Goal: Task Accomplishment & Management: Manage account settings

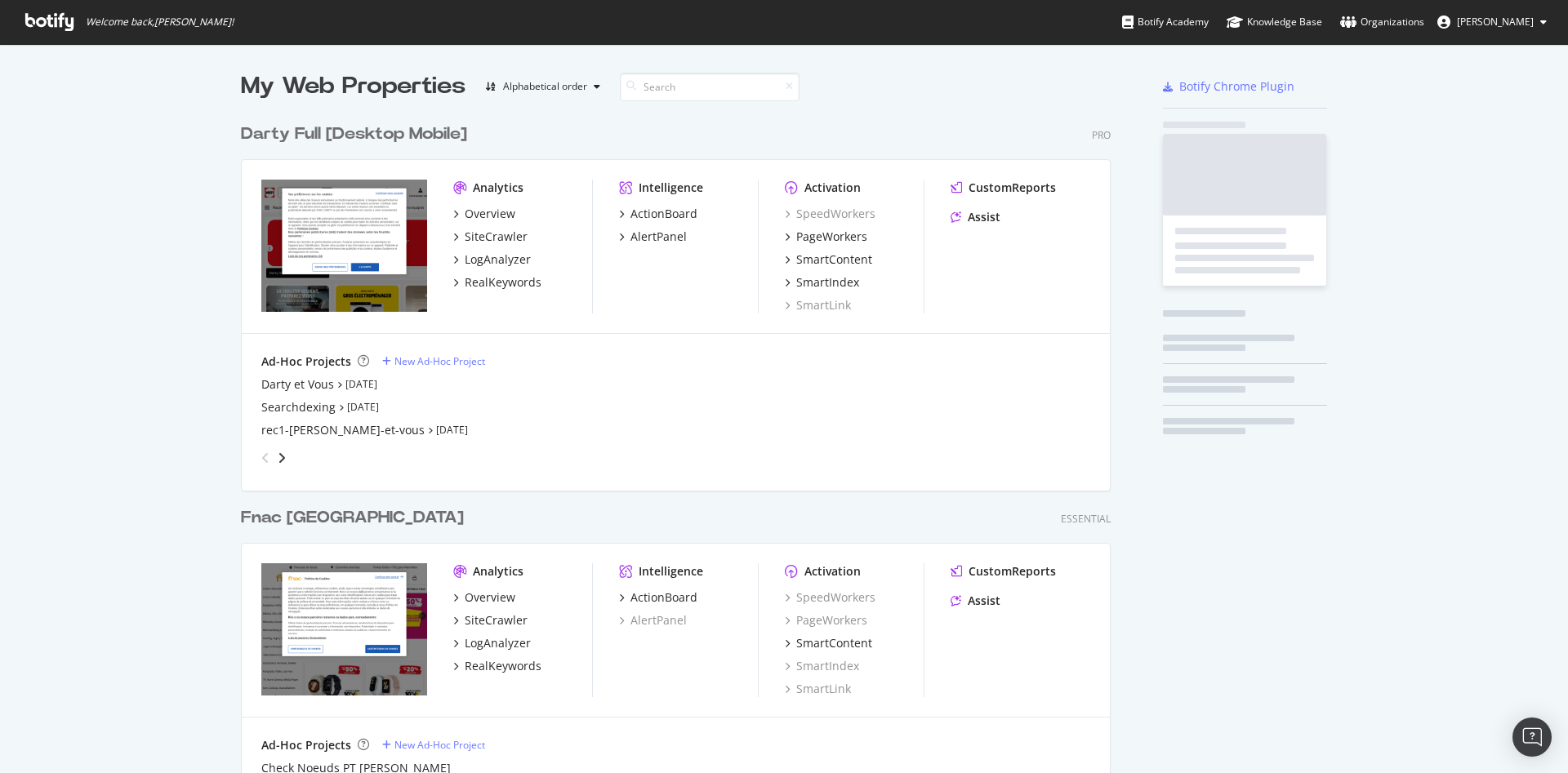
scroll to position [760, 1540]
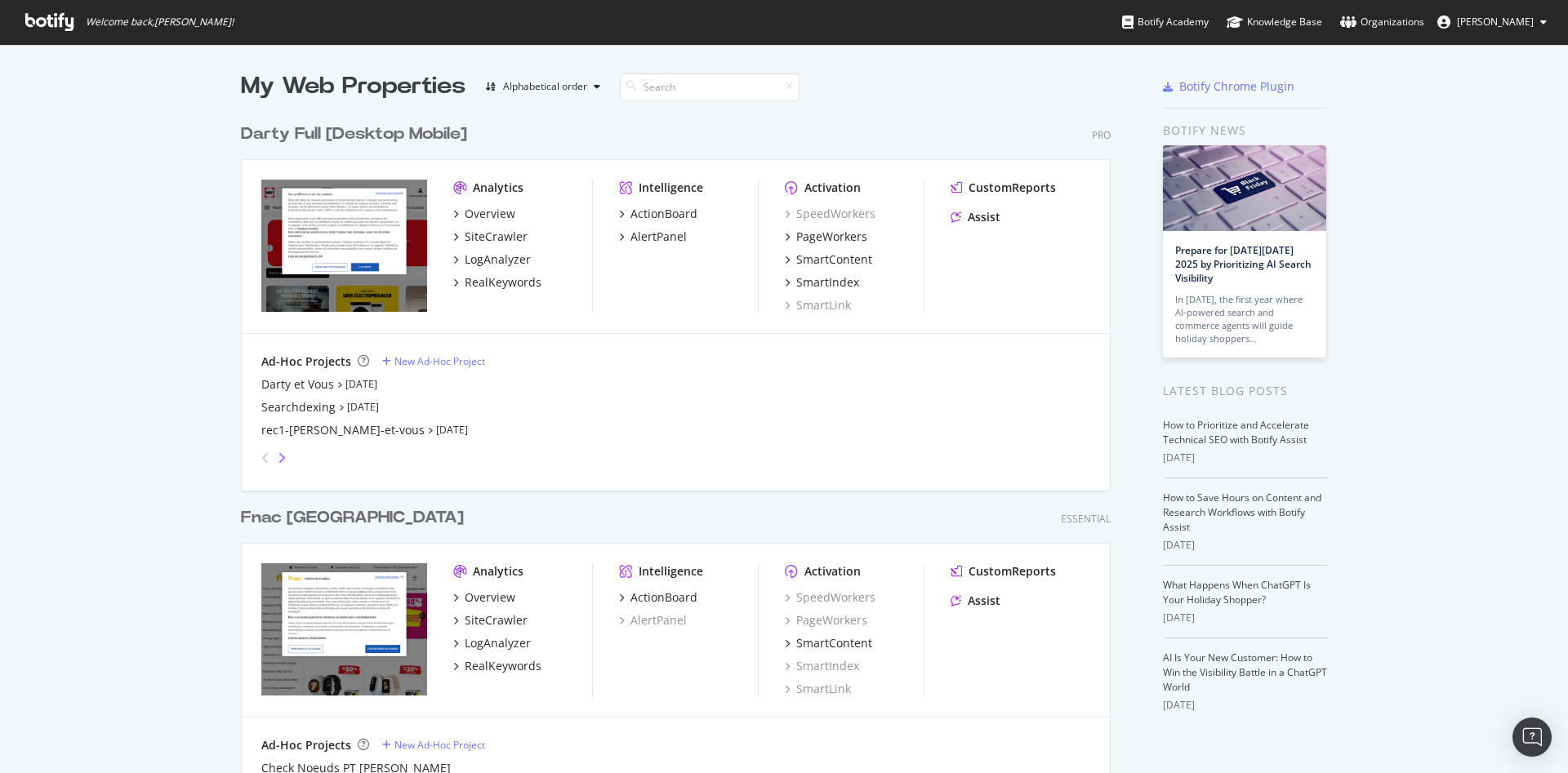
click at [277, 456] on icon "angle-right" at bounding box center [282, 458] width 8 height 13
click at [261, 458] on icon "angle-left" at bounding box center [266, 458] width 8 height 13
click at [277, 460] on icon "angle-right" at bounding box center [282, 458] width 8 height 13
click at [296, 381] on div "SL URL Sources" at bounding box center [303, 384] width 83 height 16
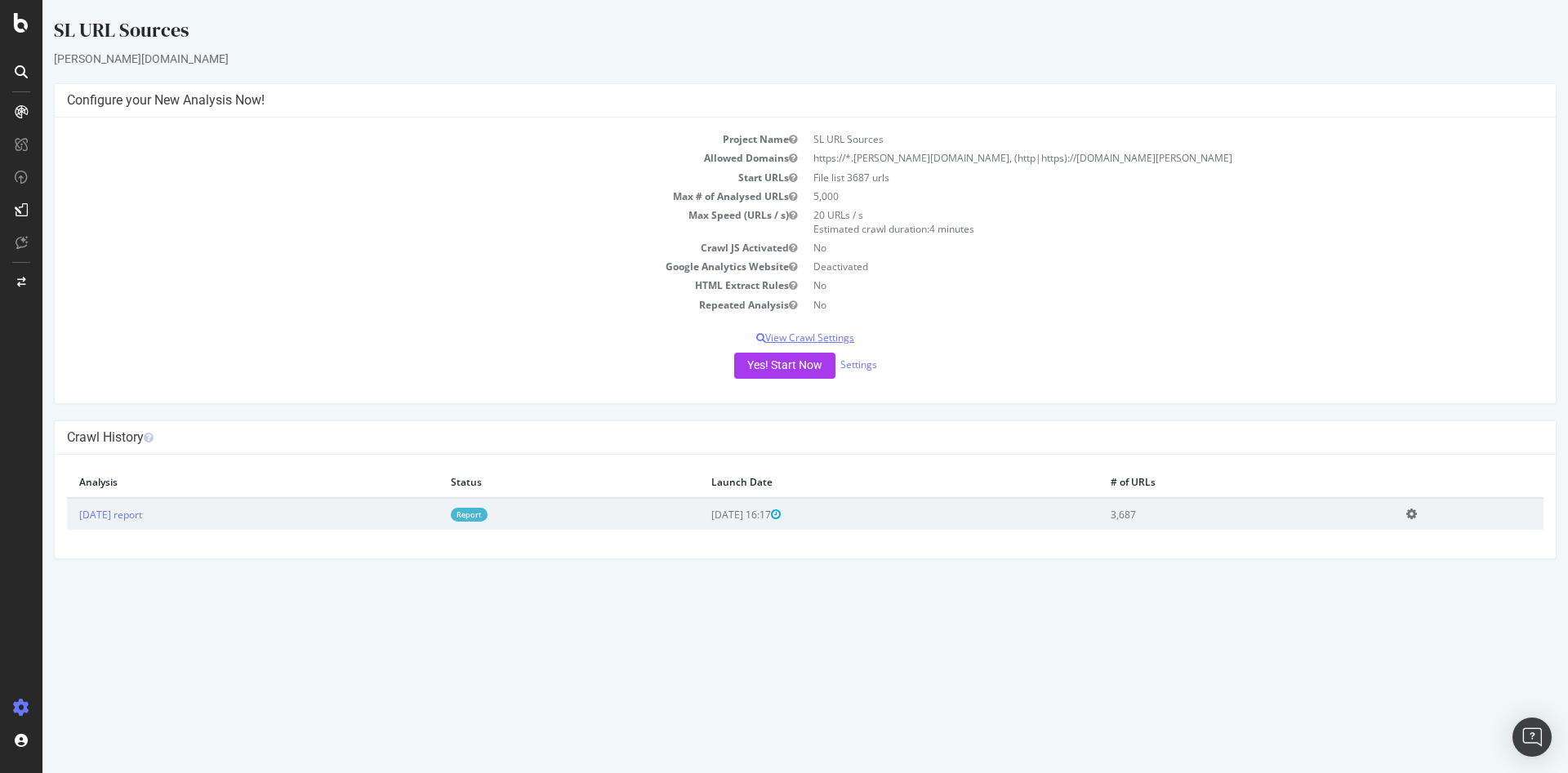
click at [834, 335] on p "View Crawl Settings" at bounding box center [805, 338] width 1476 height 14
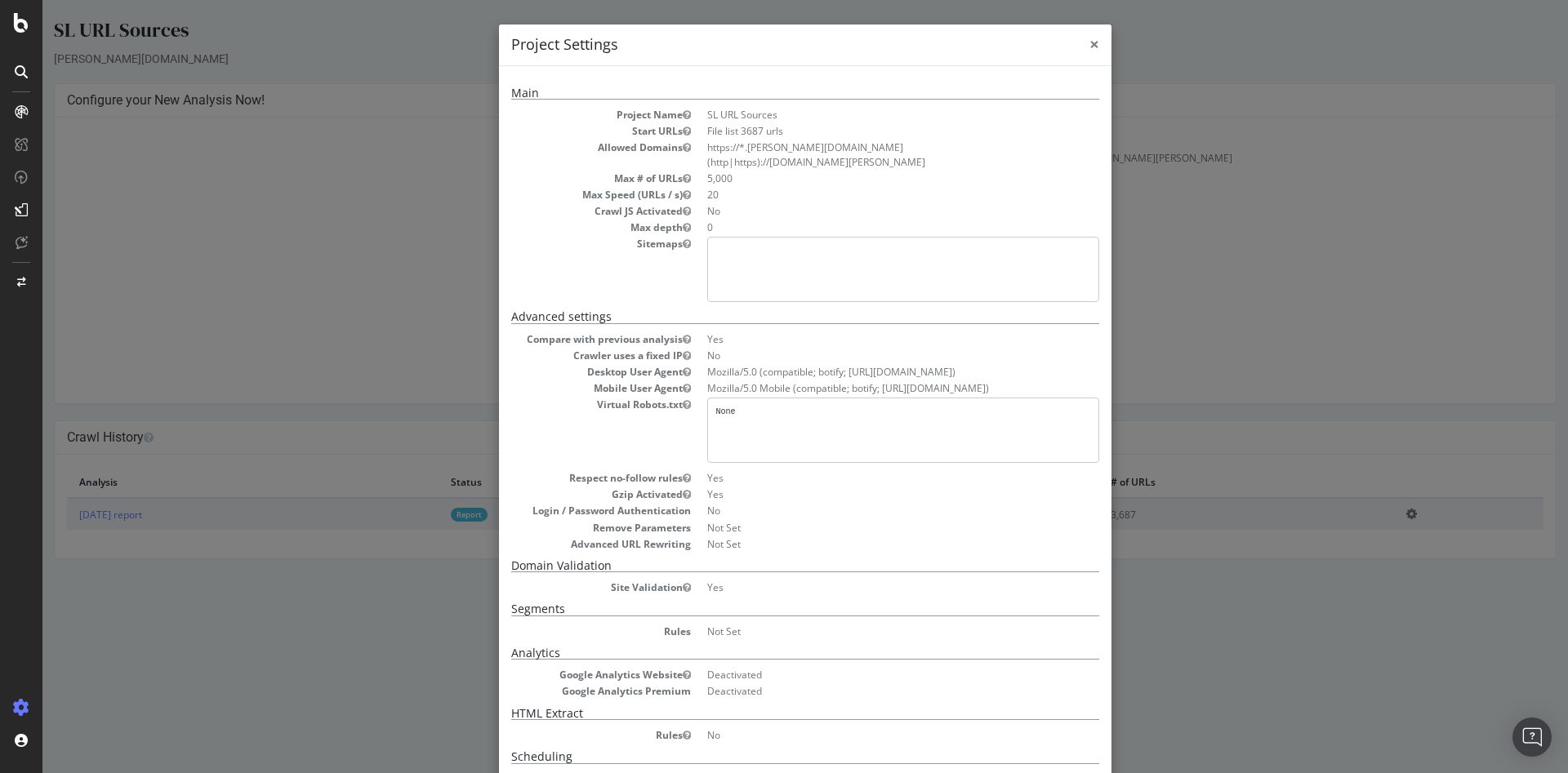
click at [1089, 40] on span "×" at bounding box center [1094, 44] width 10 height 23
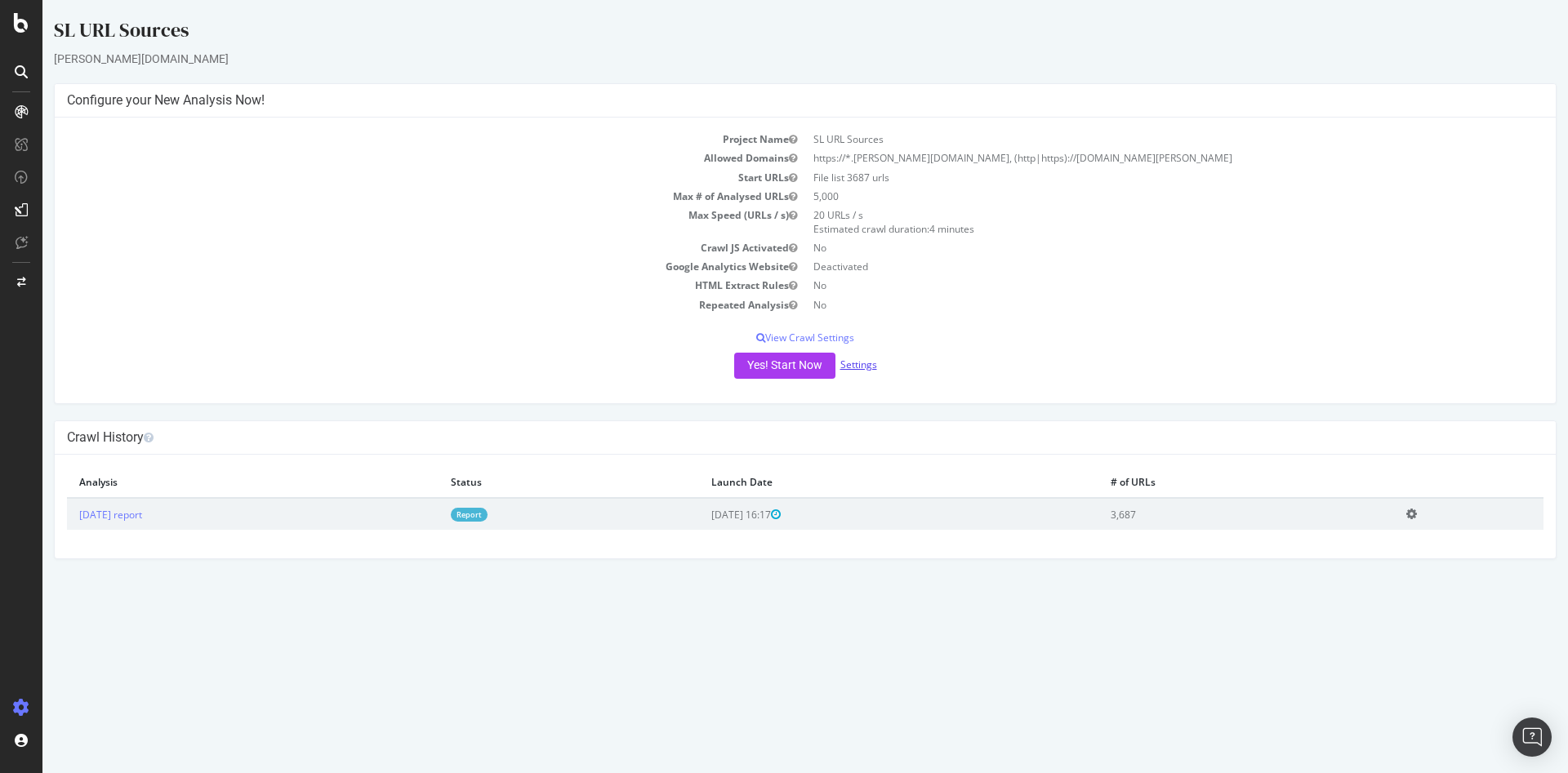
click at [862, 363] on link "Settings" at bounding box center [859, 365] width 37 height 14
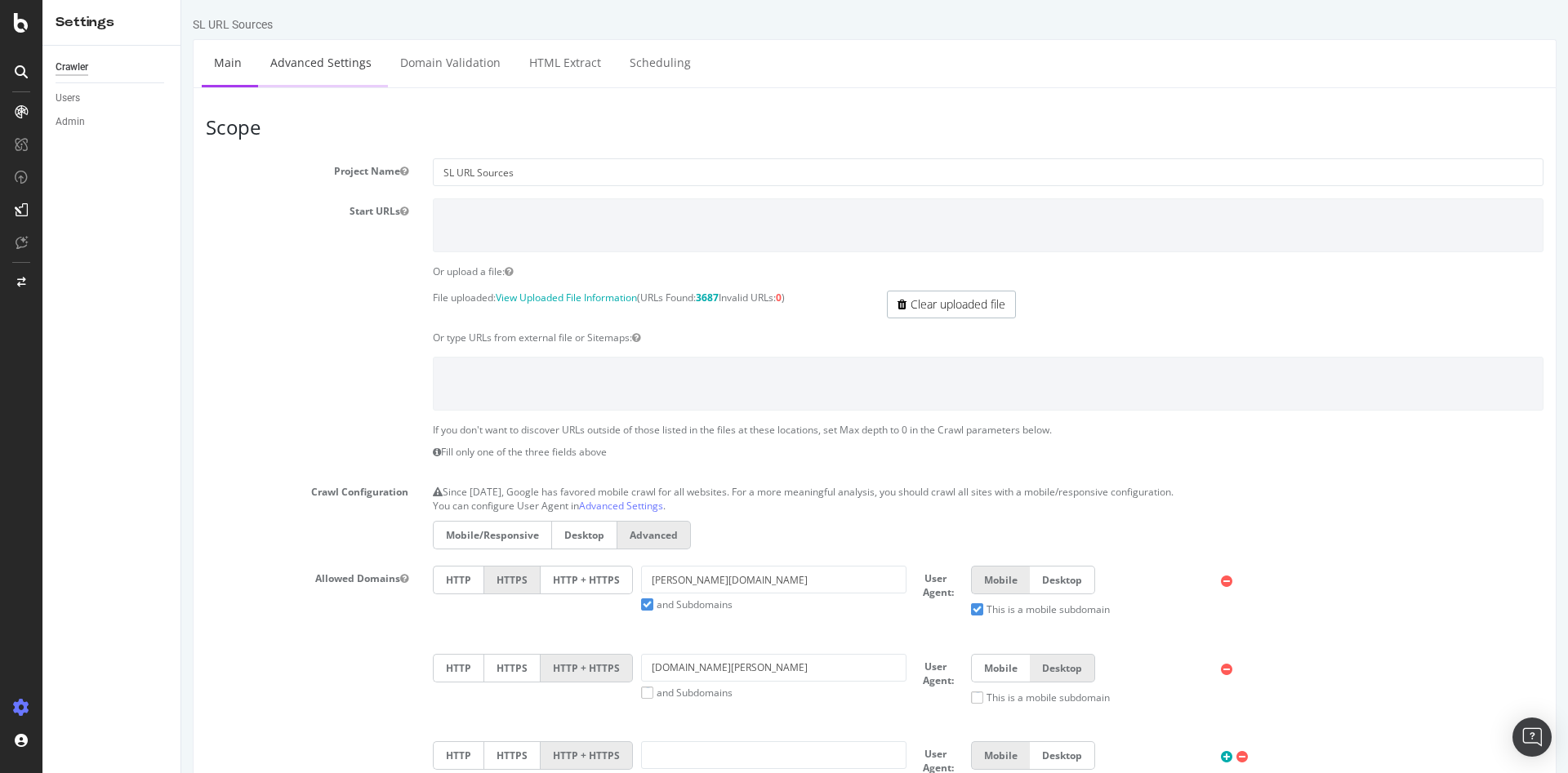
click at [347, 69] on link "Advanced Settings" at bounding box center [321, 62] width 126 height 45
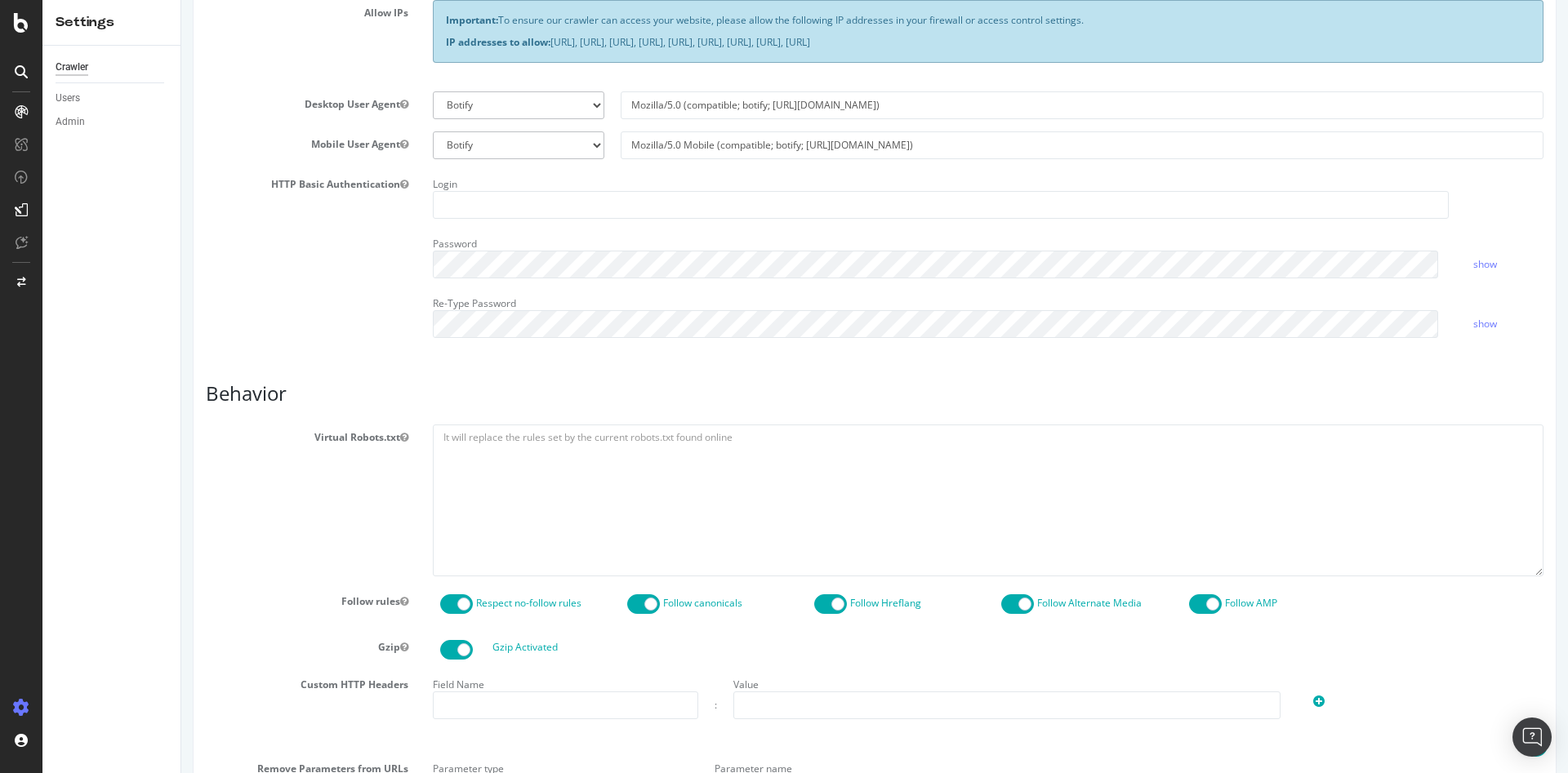
scroll to position [408, 0]
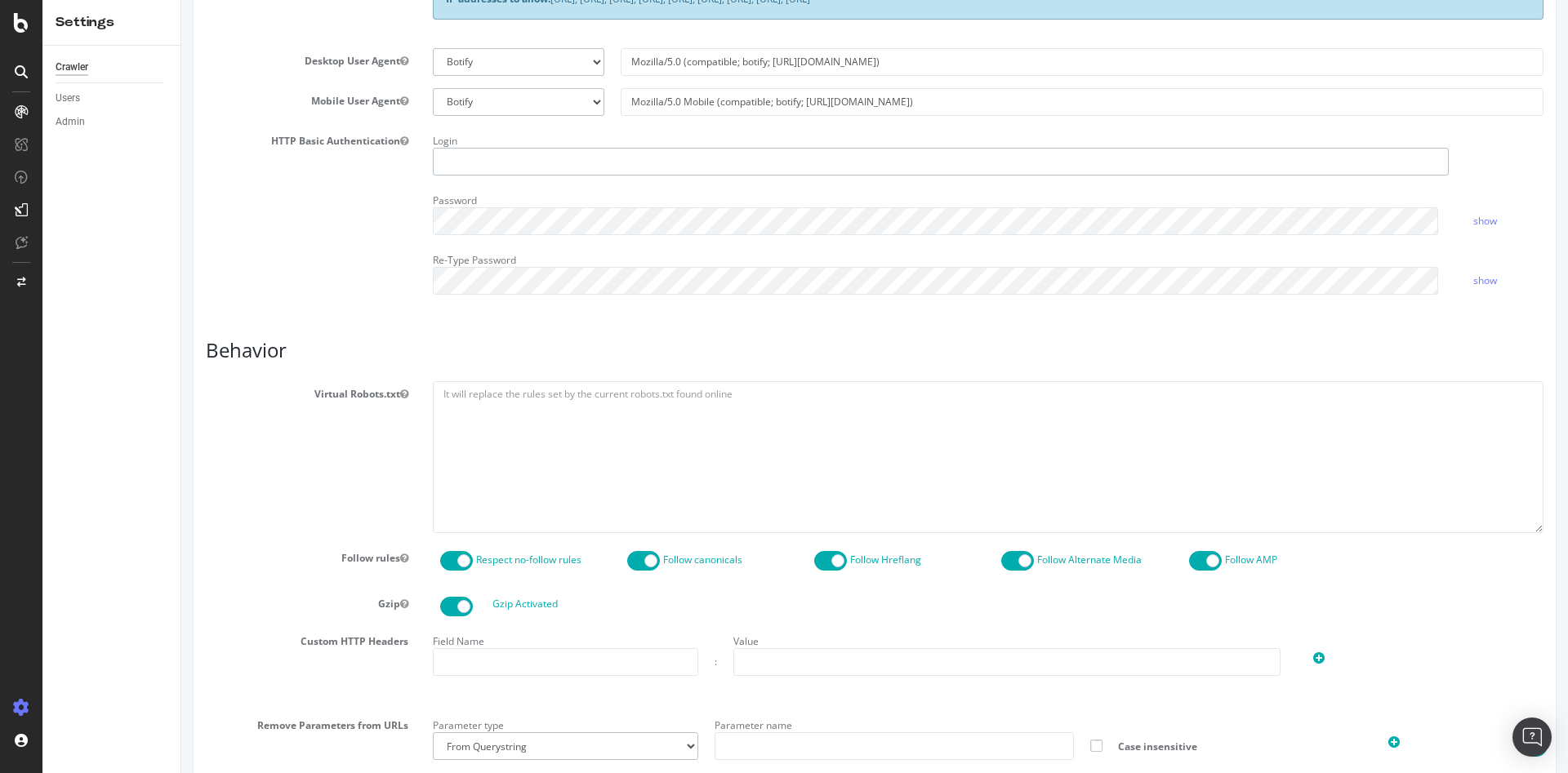
click at [475, 166] on input "text" at bounding box center [940, 161] width 1016 height 28
paste input "darty_rec"
type input "darty_rec"
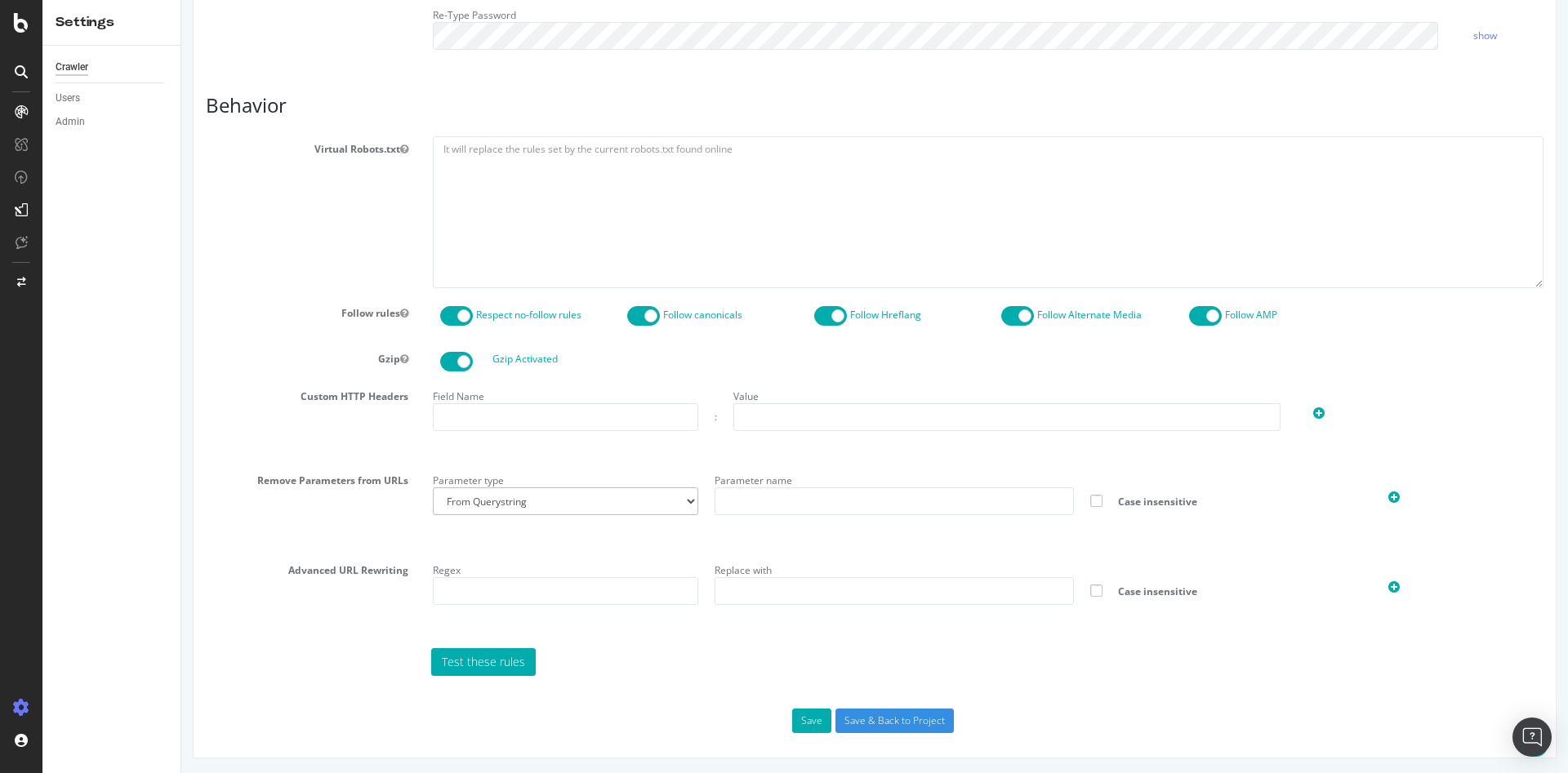
scroll to position [655, 0]
click at [801, 710] on button "Save" at bounding box center [812, 719] width 39 height 24
click at [812, 715] on button "Save" at bounding box center [812, 719] width 39 height 24
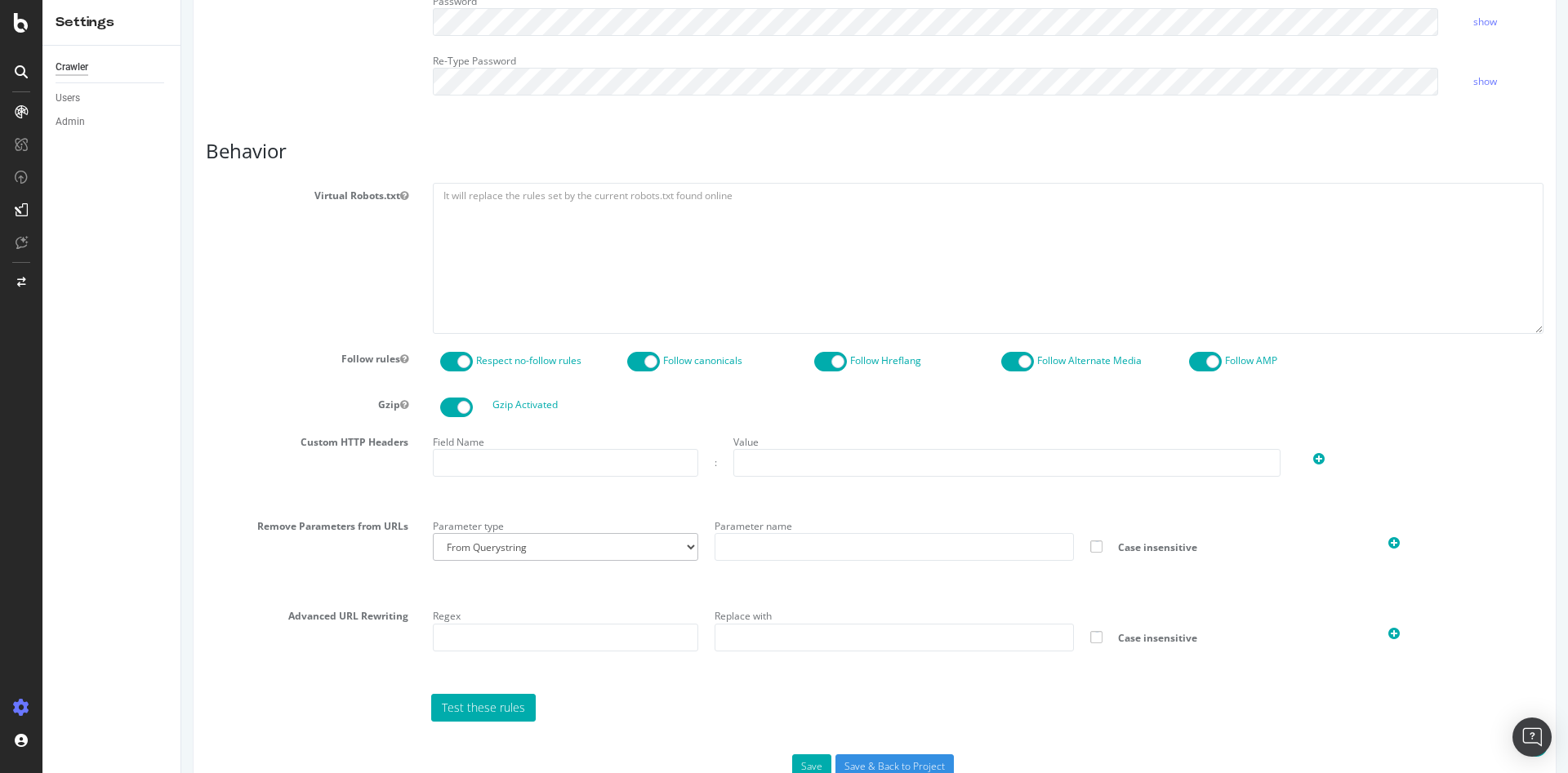
scroll to position [782, 0]
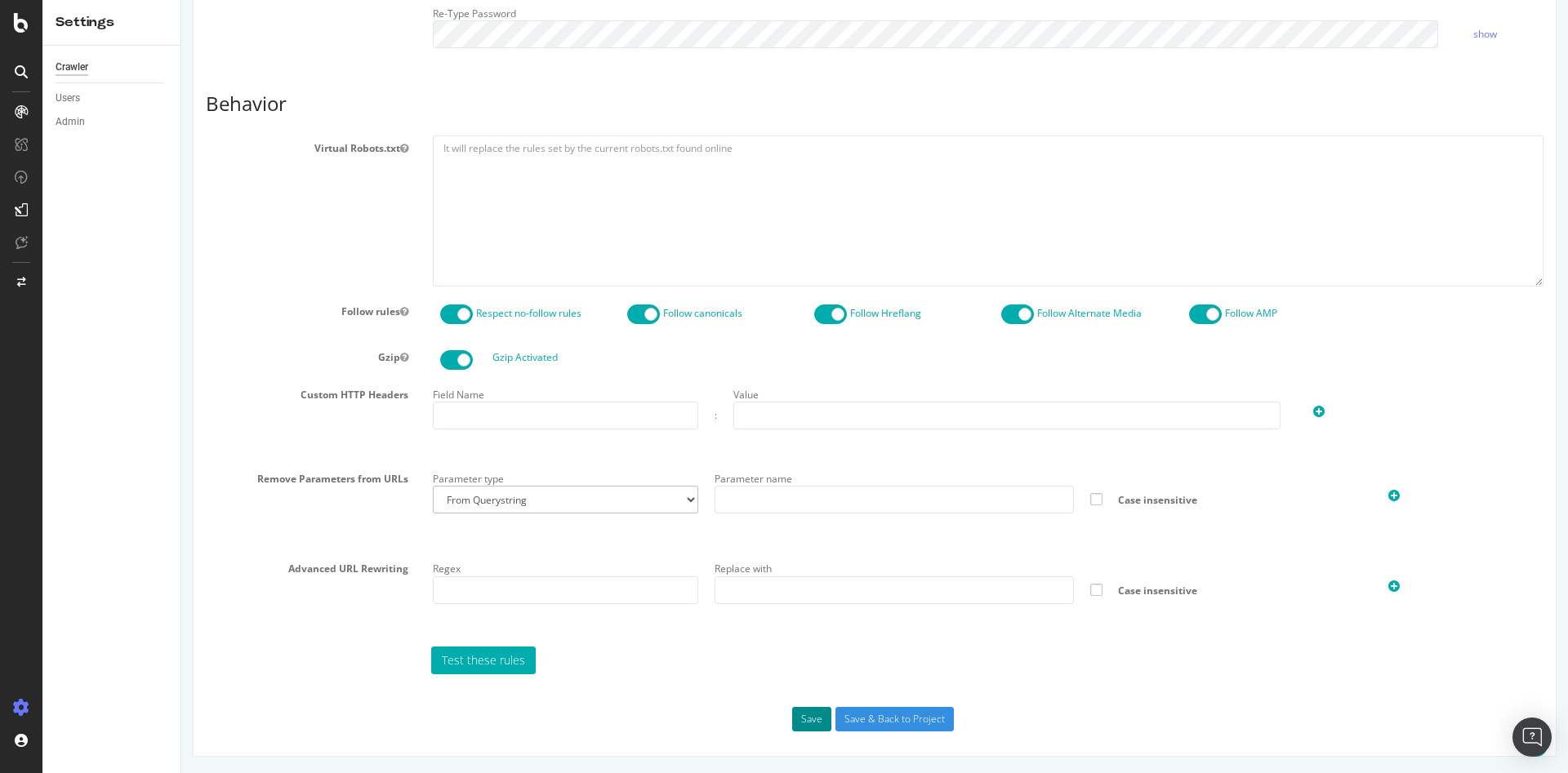
click at [801, 712] on button "Save" at bounding box center [812, 719] width 39 height 24
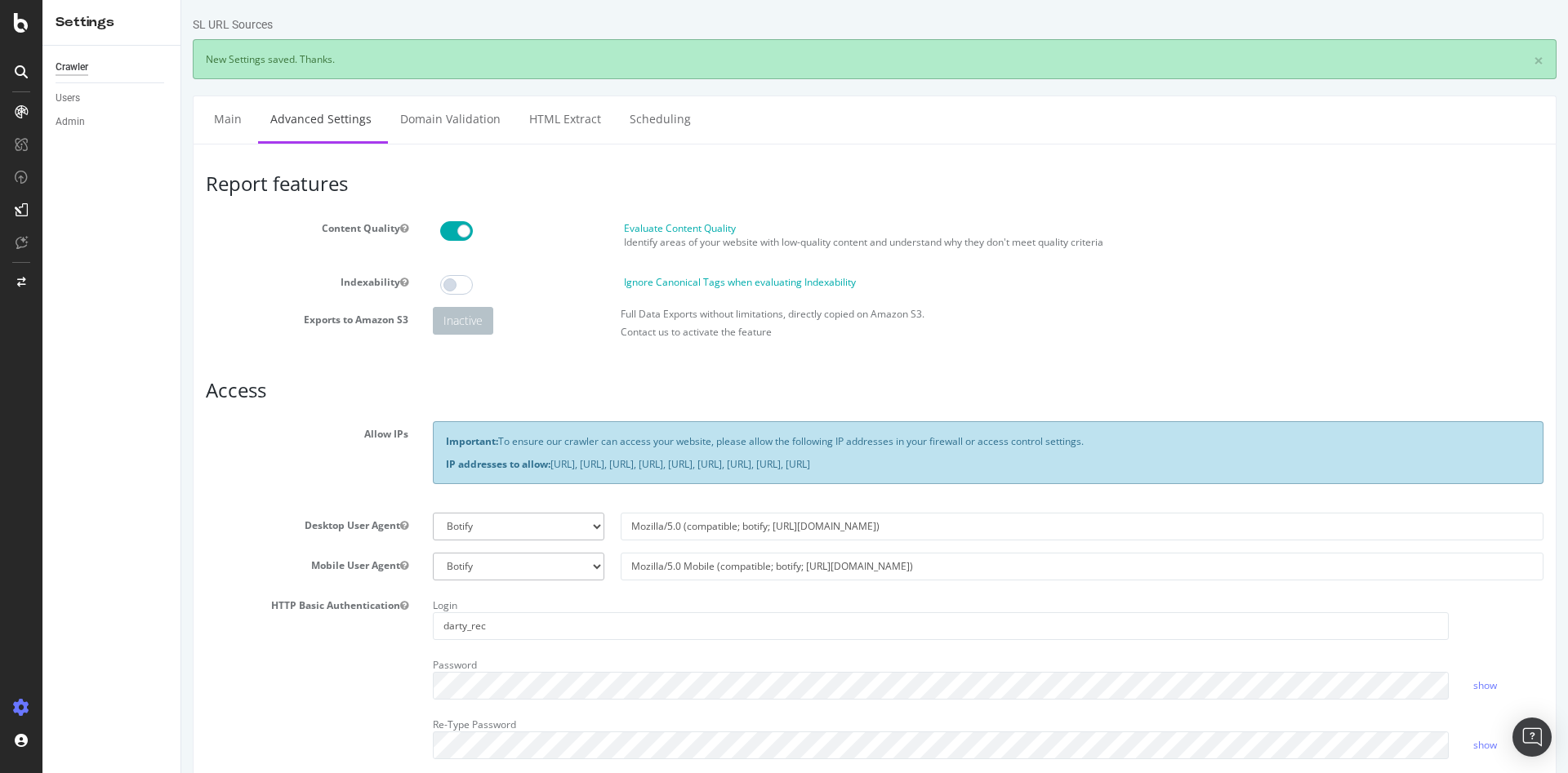
scroll to position [0, 0]
click at [228, 124] on link "Main" at bounding box center [228, 118] width 52 height 45
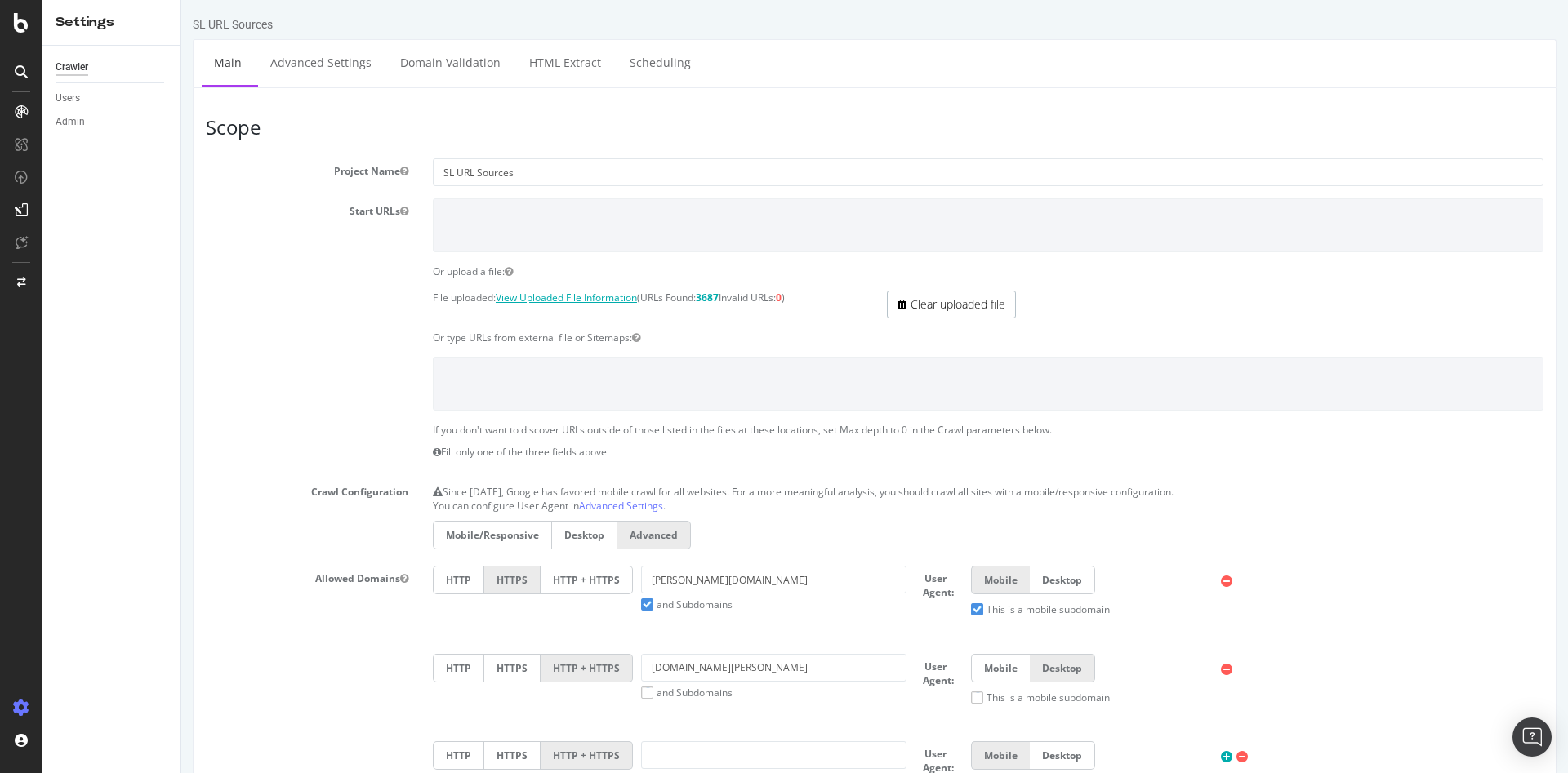
click at [573, 293] on link "View Uploaded File Information" at bounding box center [566, 297] width 141 height 14
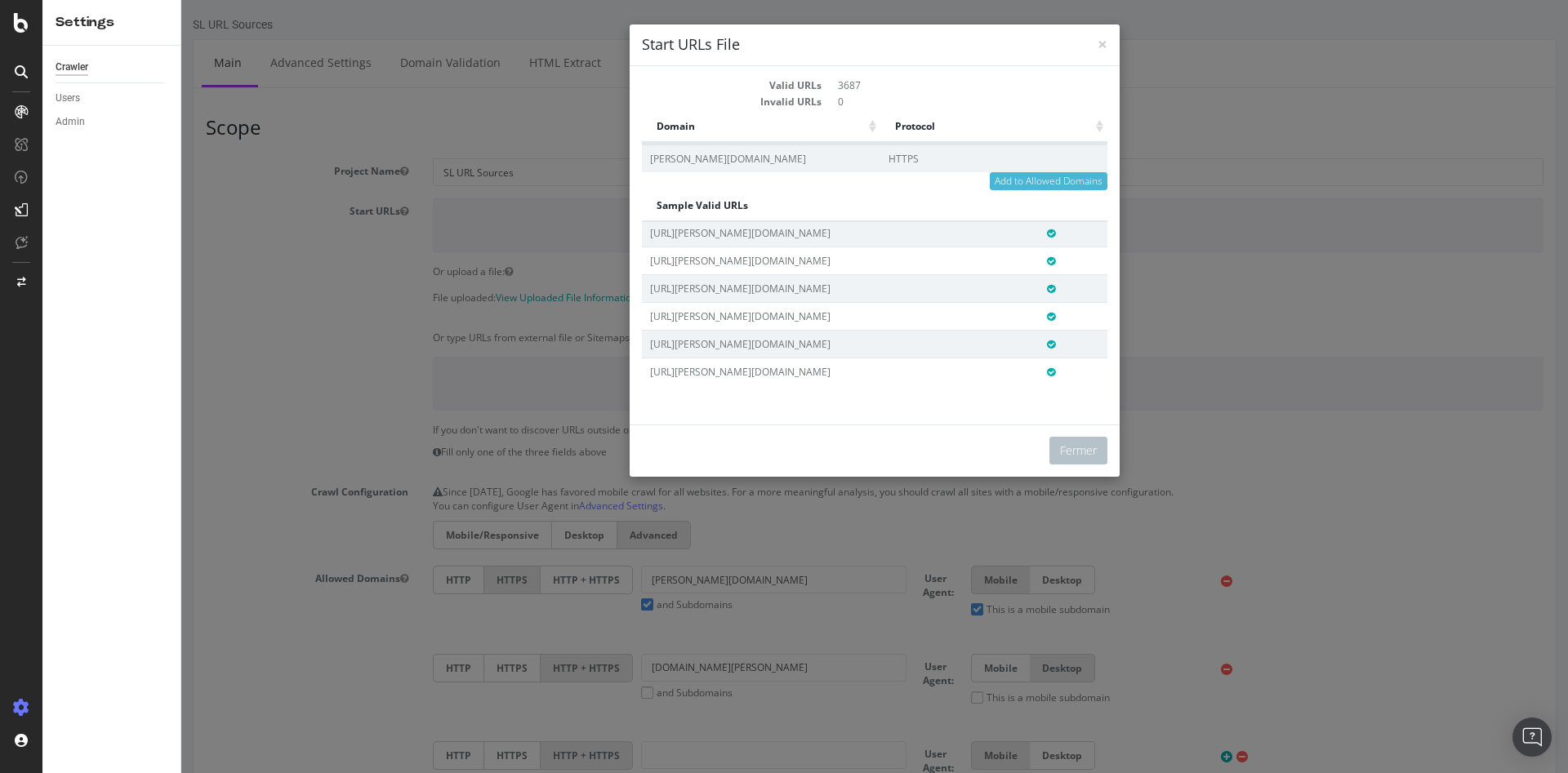
scroll to position [2752, 246]
drag, startPoint x: 645, startPoint y: 235, endPoint x: 1091, endPoint y: 371, distance: 466.3
click at [1091, 371] on div "Sample Valid URLs Allowed https://m.darty.com/m/achat/image_son/photo_numerique…" at bounding box center [875, 303] width 466 height 163
copy thead "Sample Valid URLs Allowed"
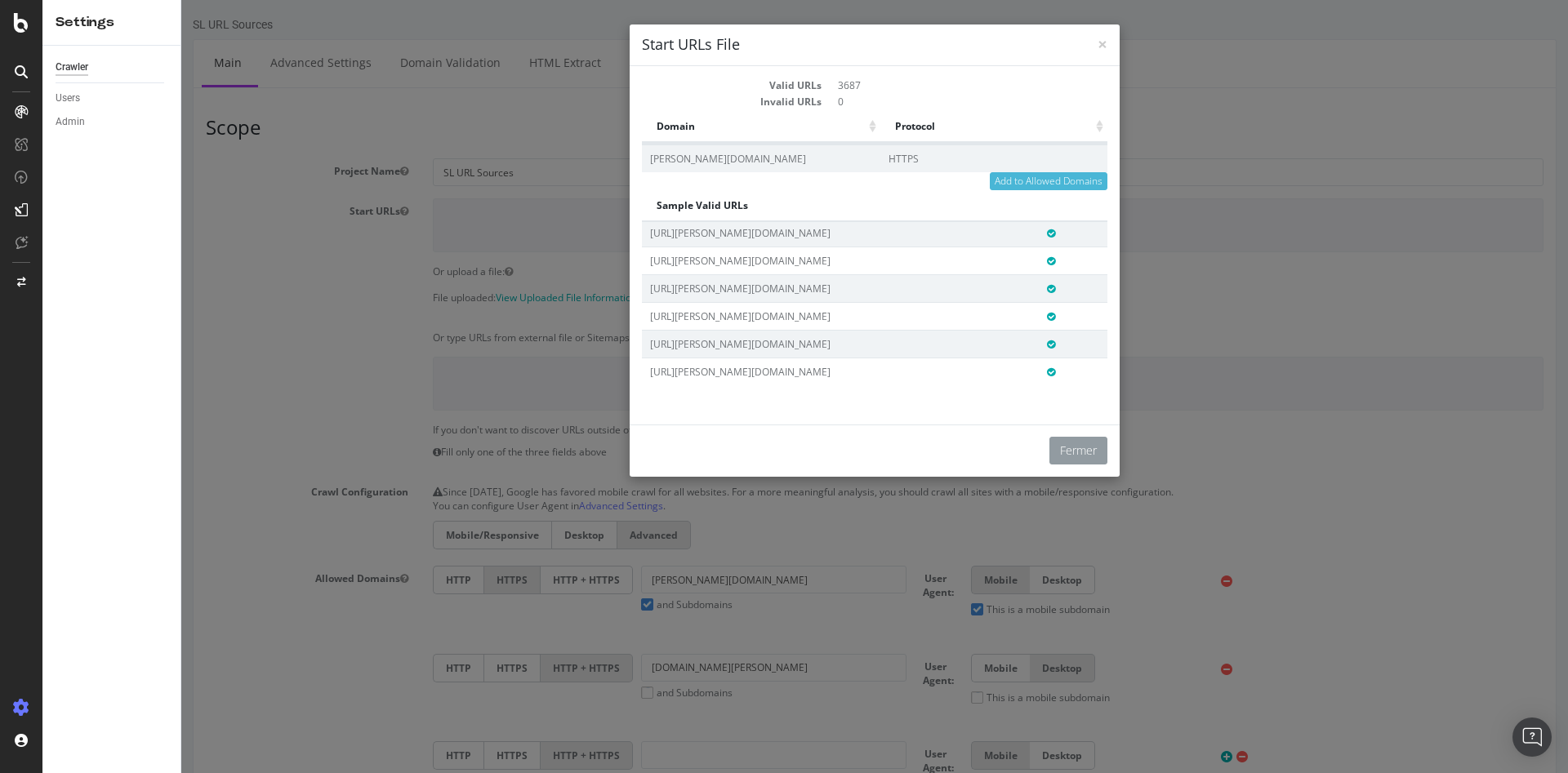
click at [1059, 455] on button "Fermer" at bounding box center [1078, 450] width 58 height 28
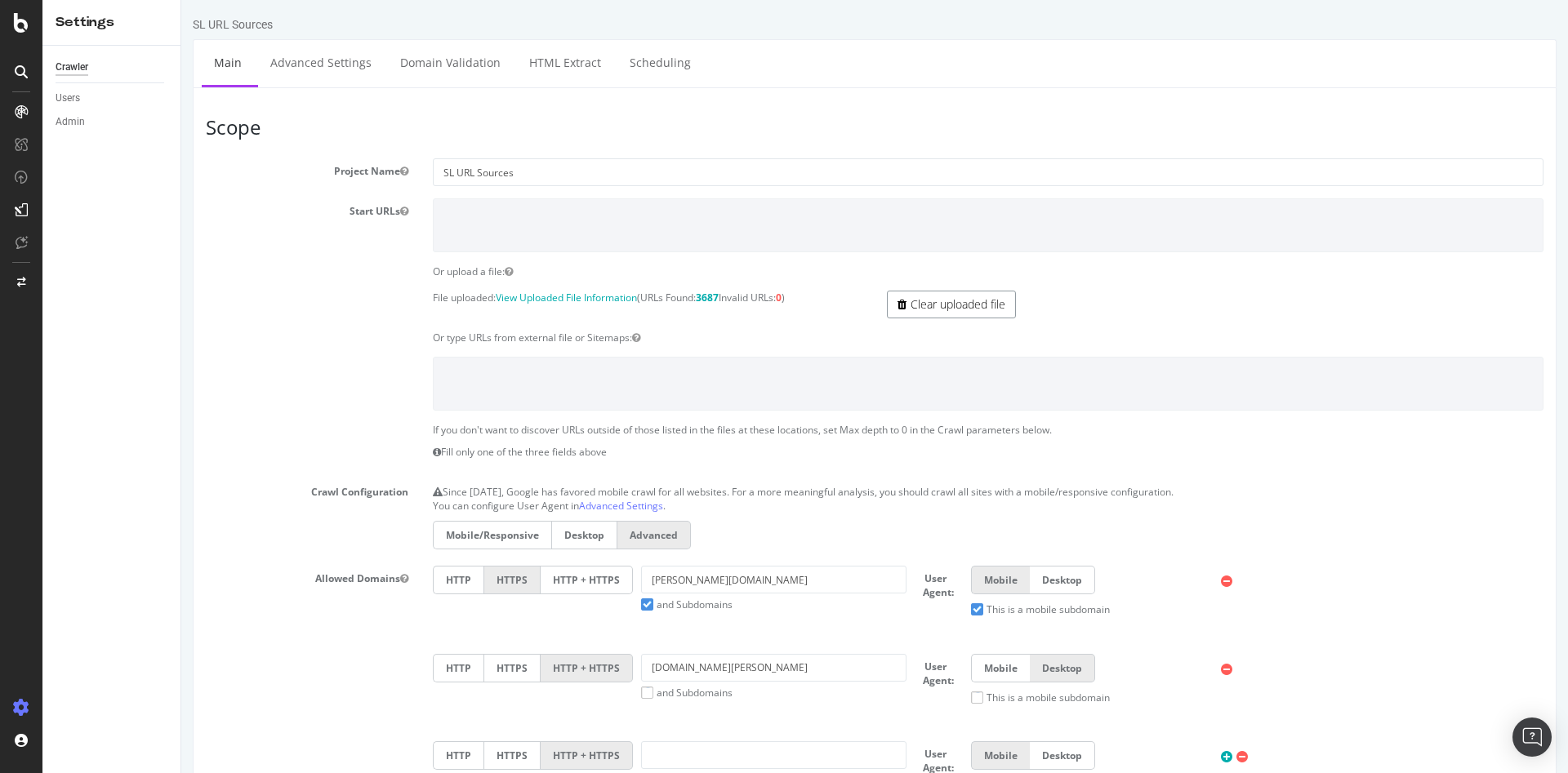
click at [943, 304] on link "Clear uploaded file" at bounding box center [951, 304] width 129 height 28
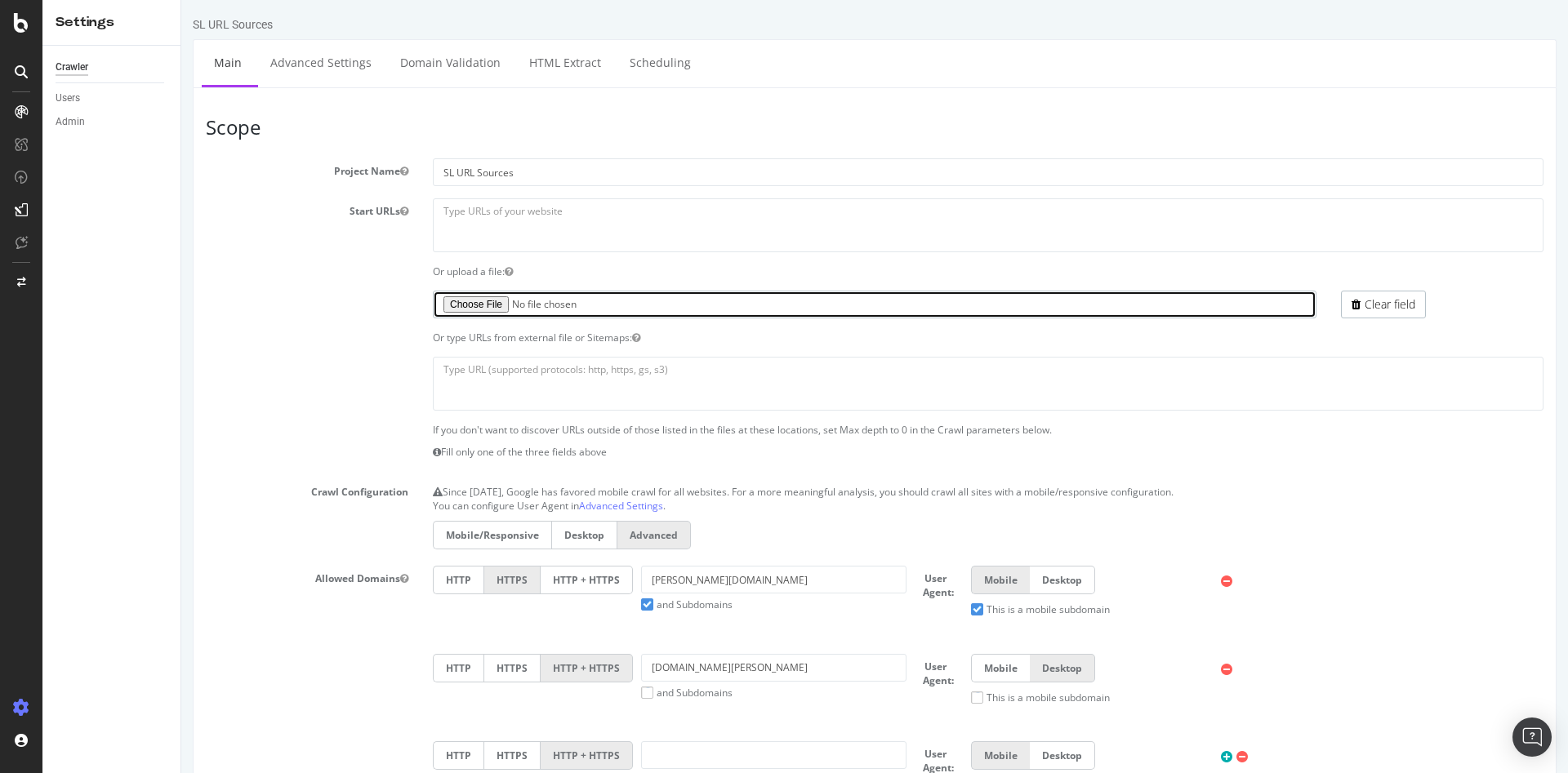
click at [497, 305] on input "file" at bounding box center [874, 304] width 883 height 28
type input "C:\fakepath\url_rec1_test_crawl.txt"
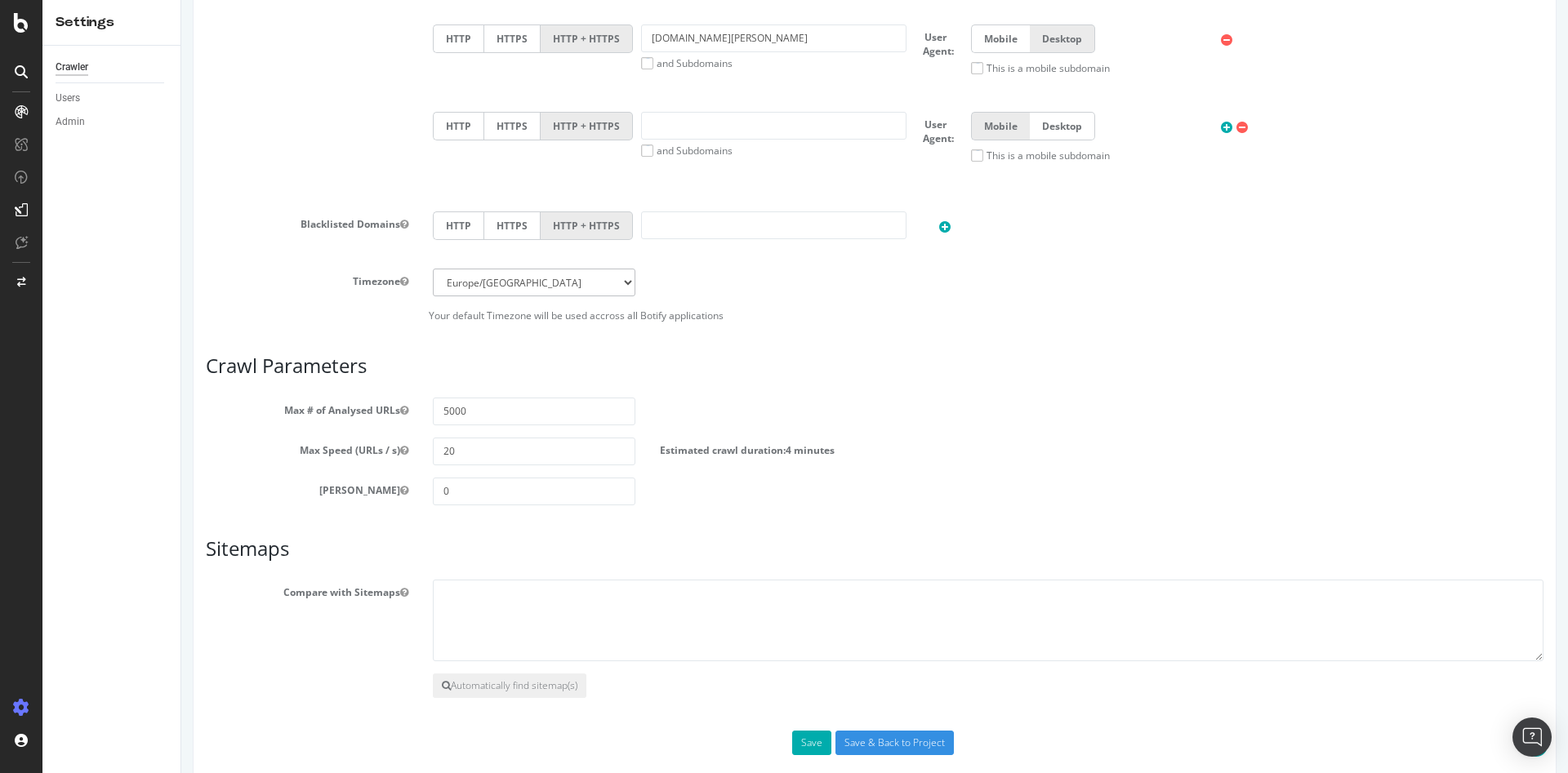
scroll to position [653, 0]
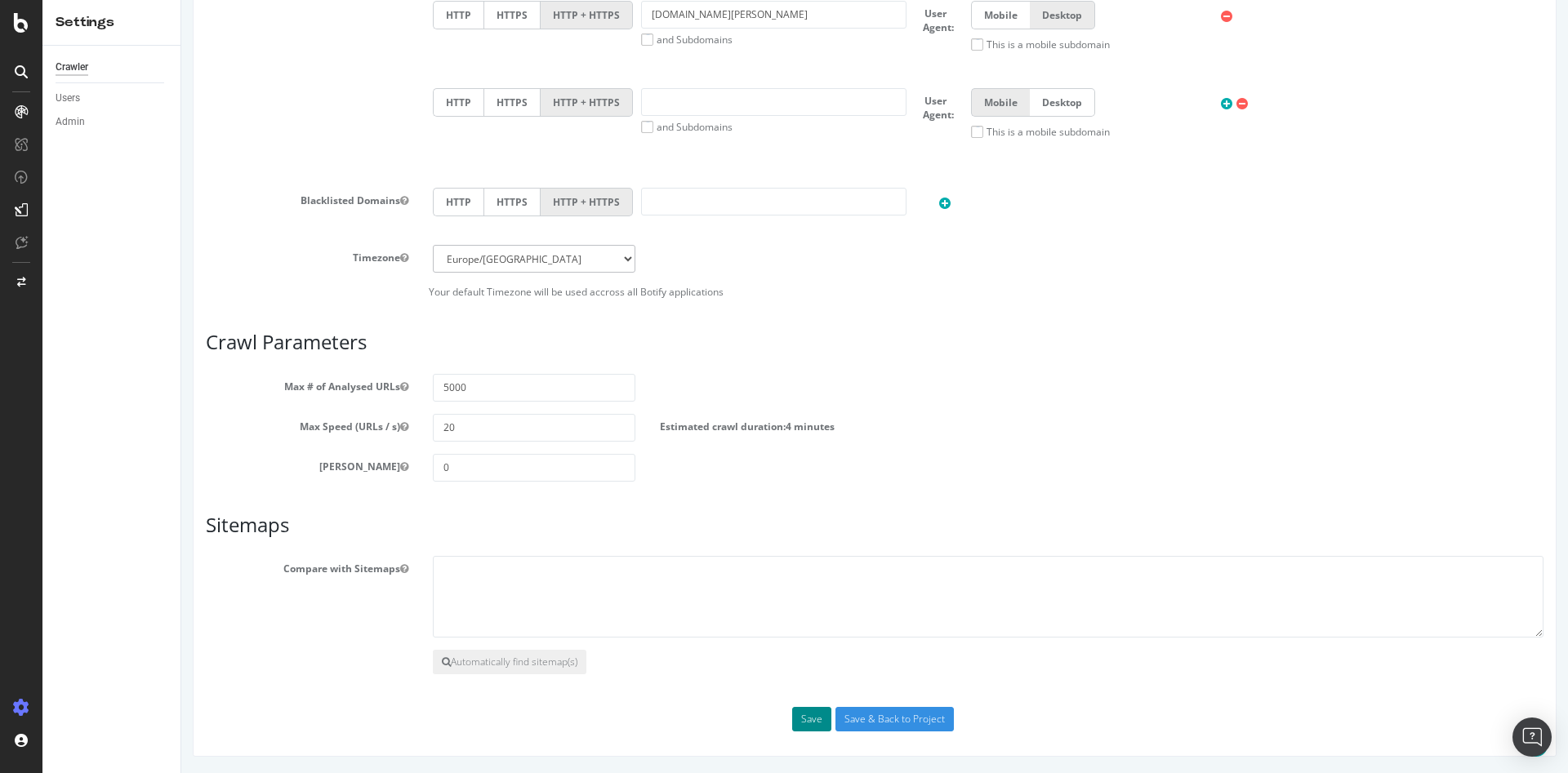
click at [795, 714] on button "Save" at bounding box center [812, 719] width 39 height 24
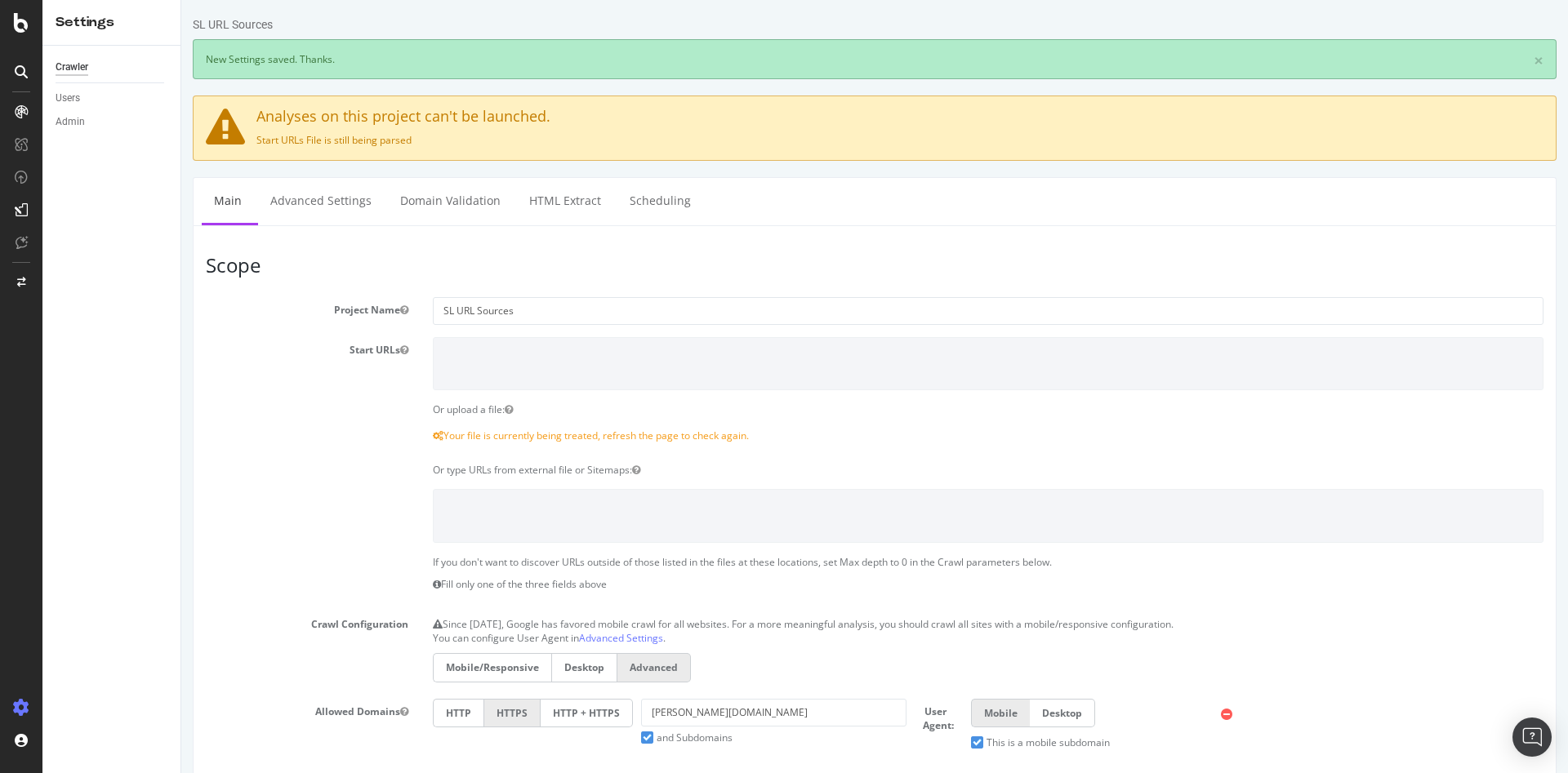
scroll to position [0, 0]
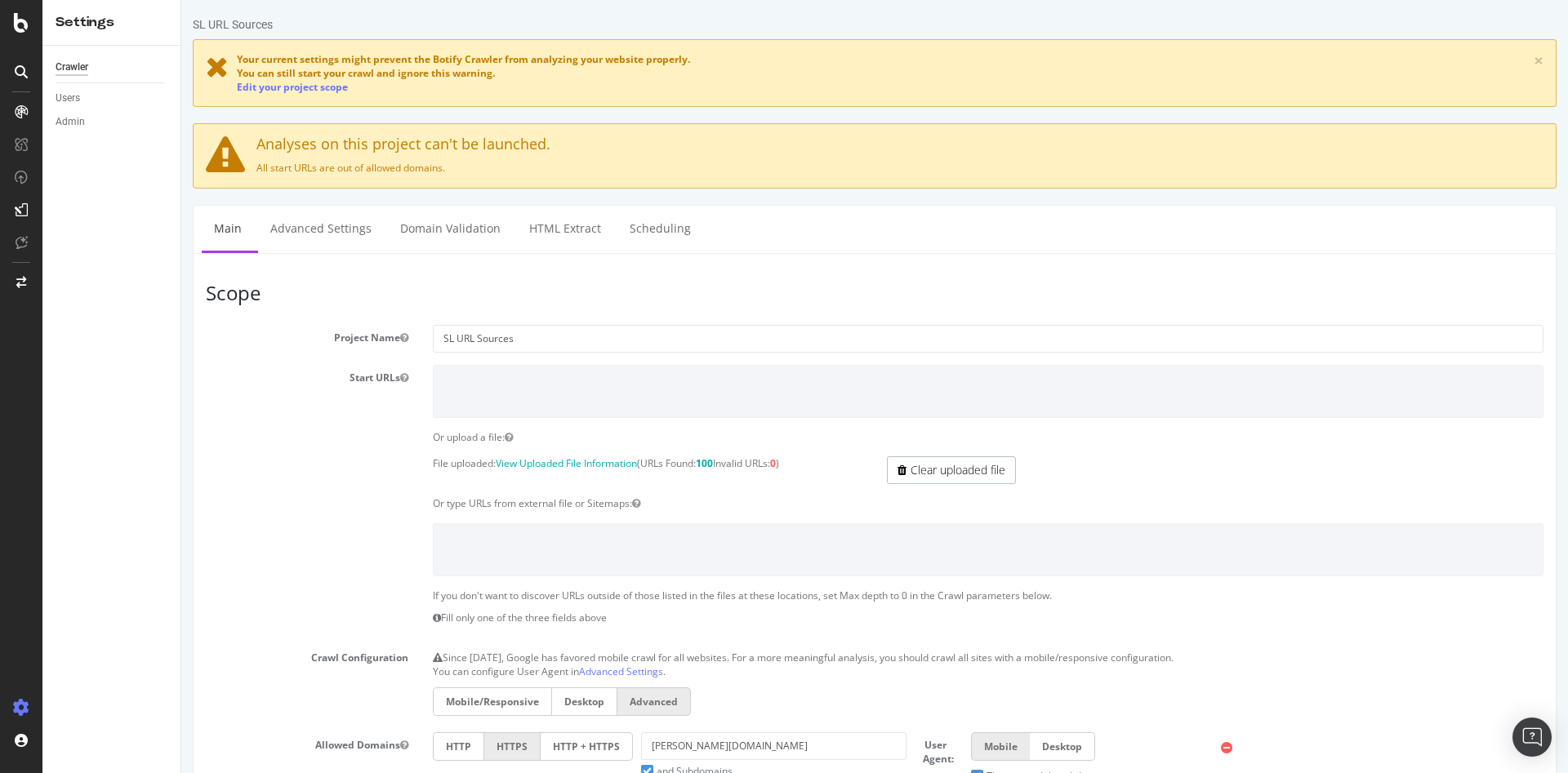
click at [450, 61] on span "Your current settings might prevent the Botify Crawler from analyzing your webs…" at bounding box center [463, 59] width 453 height 14
drag, startPoint x: 258, startPoint y: 170, endPoint x: 485, endPoint y: 167, distance: 227.0
click at [485, 167] on p "All start URLs are out of allowed domains." at bounding box center [875, 167] width 1338 height 14
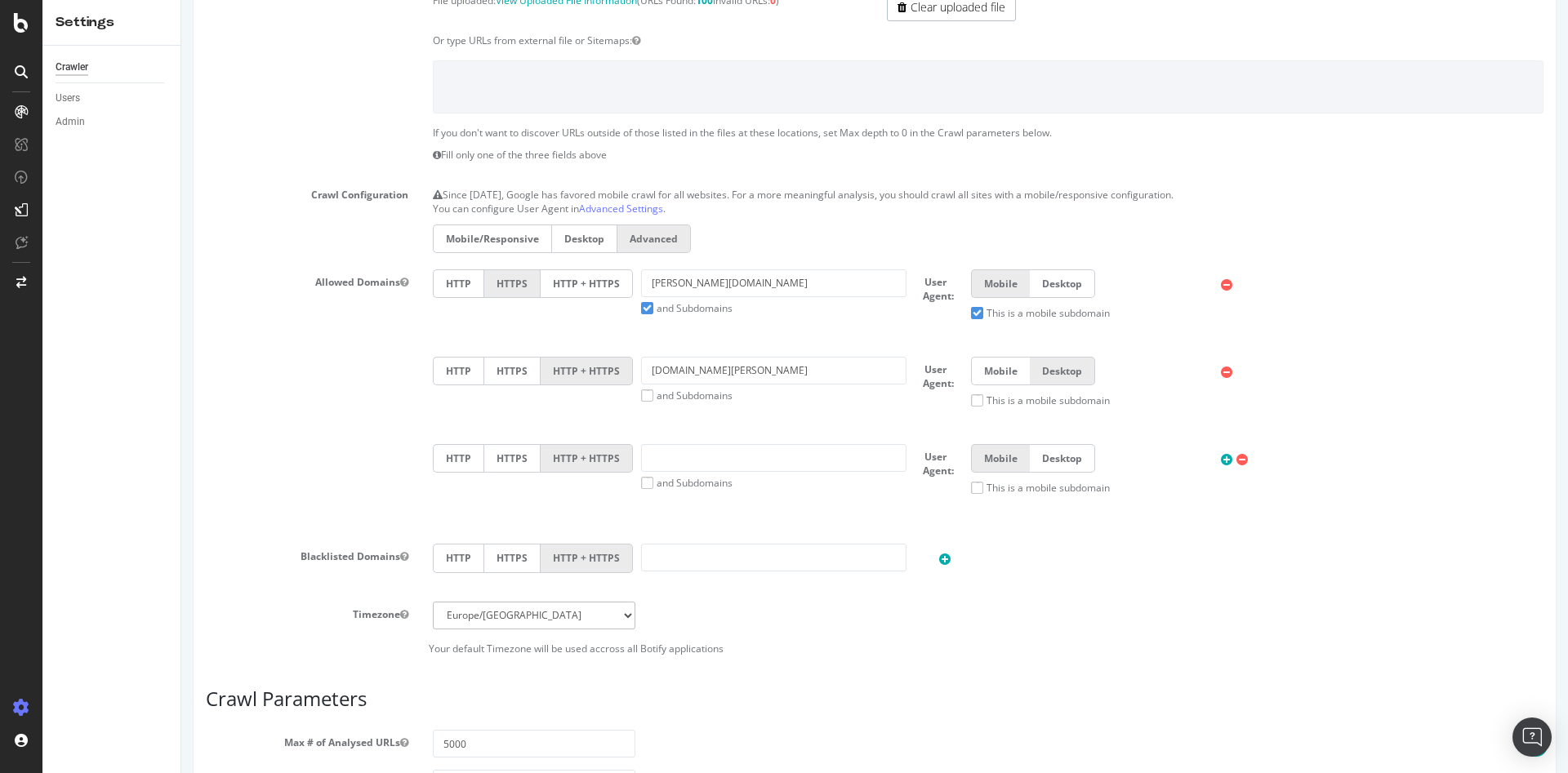
scroll to position [408, 0]
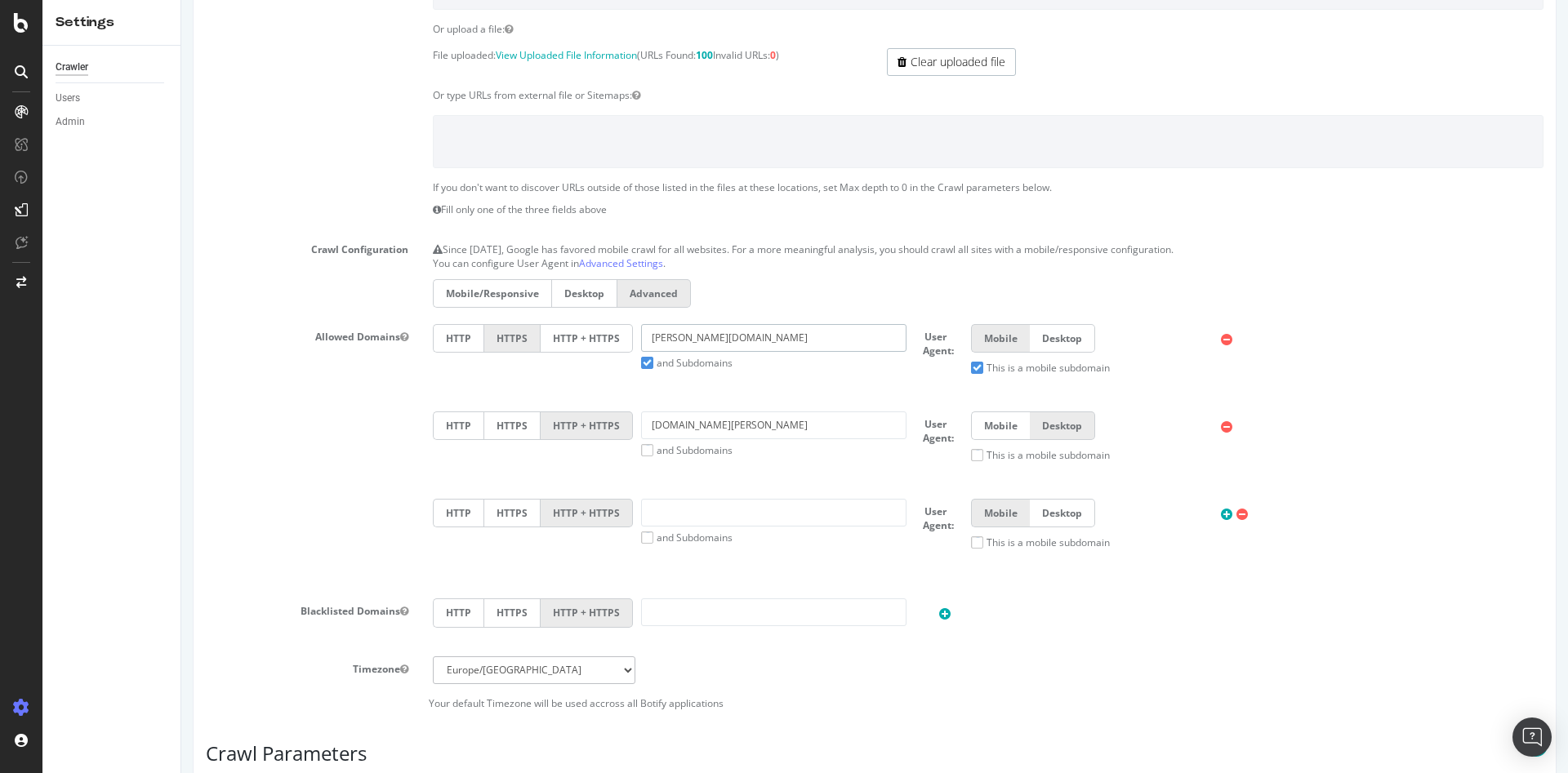
click at [660, 339] on input "m.darty.com" at bounding box center [774, 338] width 266 height 28
click at [667, 342] on input "m.rac1.darty.com" at bounding box center [774, 338] width 266 height 28
type input "[DOMAIN_NAME][PERSON_NAME]"
click at [764, 303] on div "Mobile/Responsive Desktop Advanced" at bounding box center [987, 295] width 1127 height 33
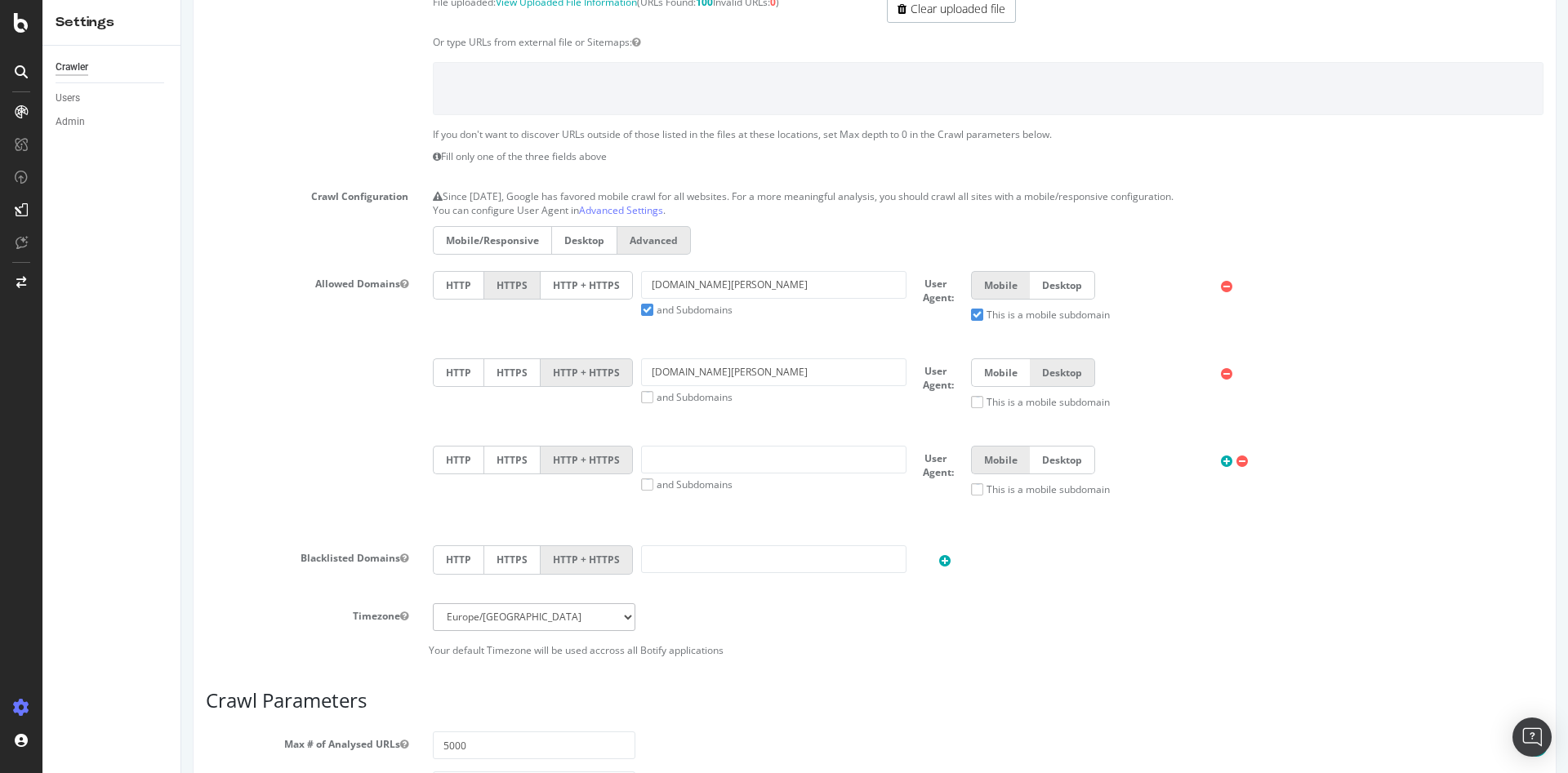
scroll to position [490, 0]
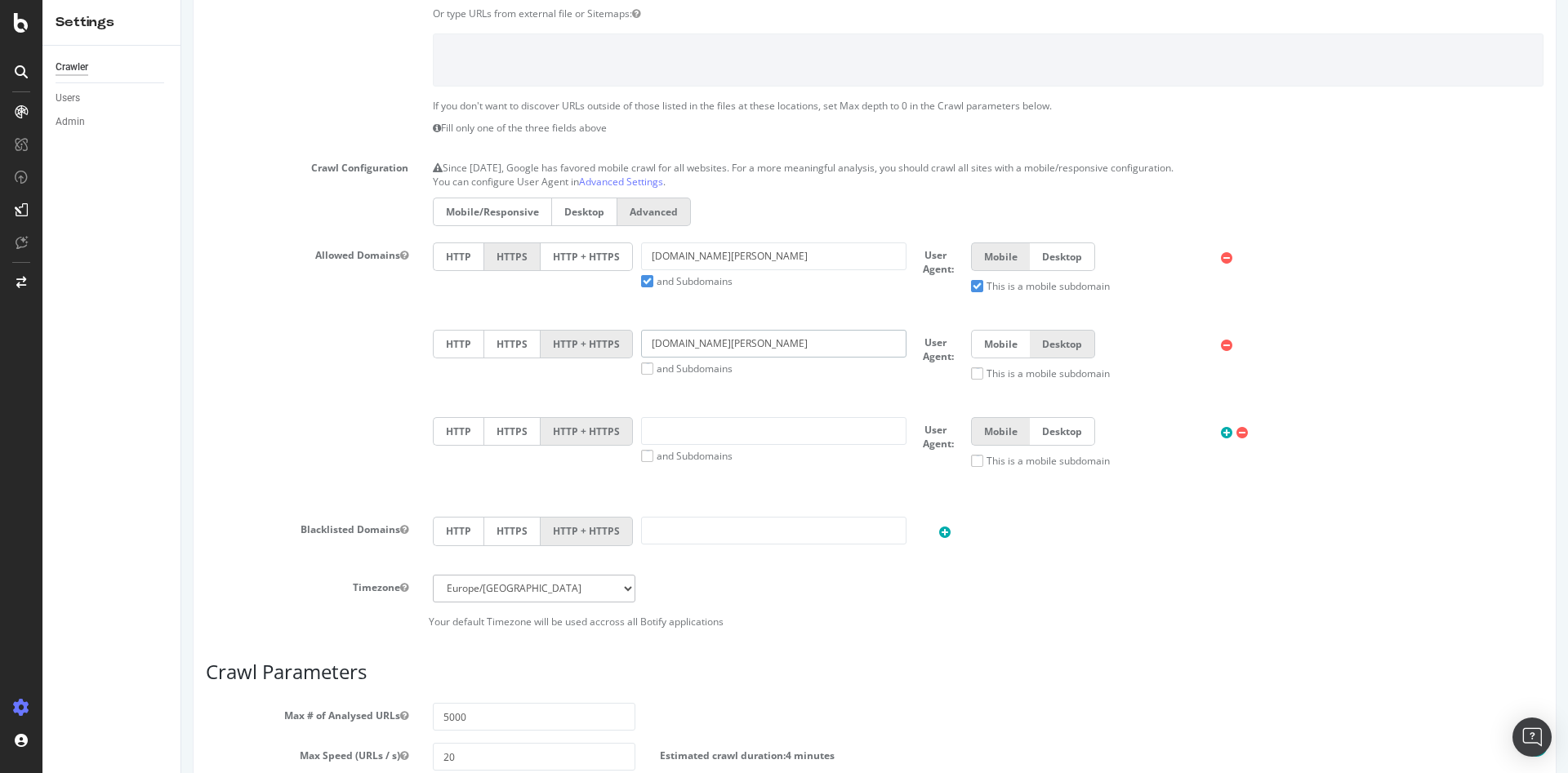
click at [750, 344] on input "[DOMAIN_NAME][PERSON_NAME]" at bounding box center [774, 344] width 266 height 28
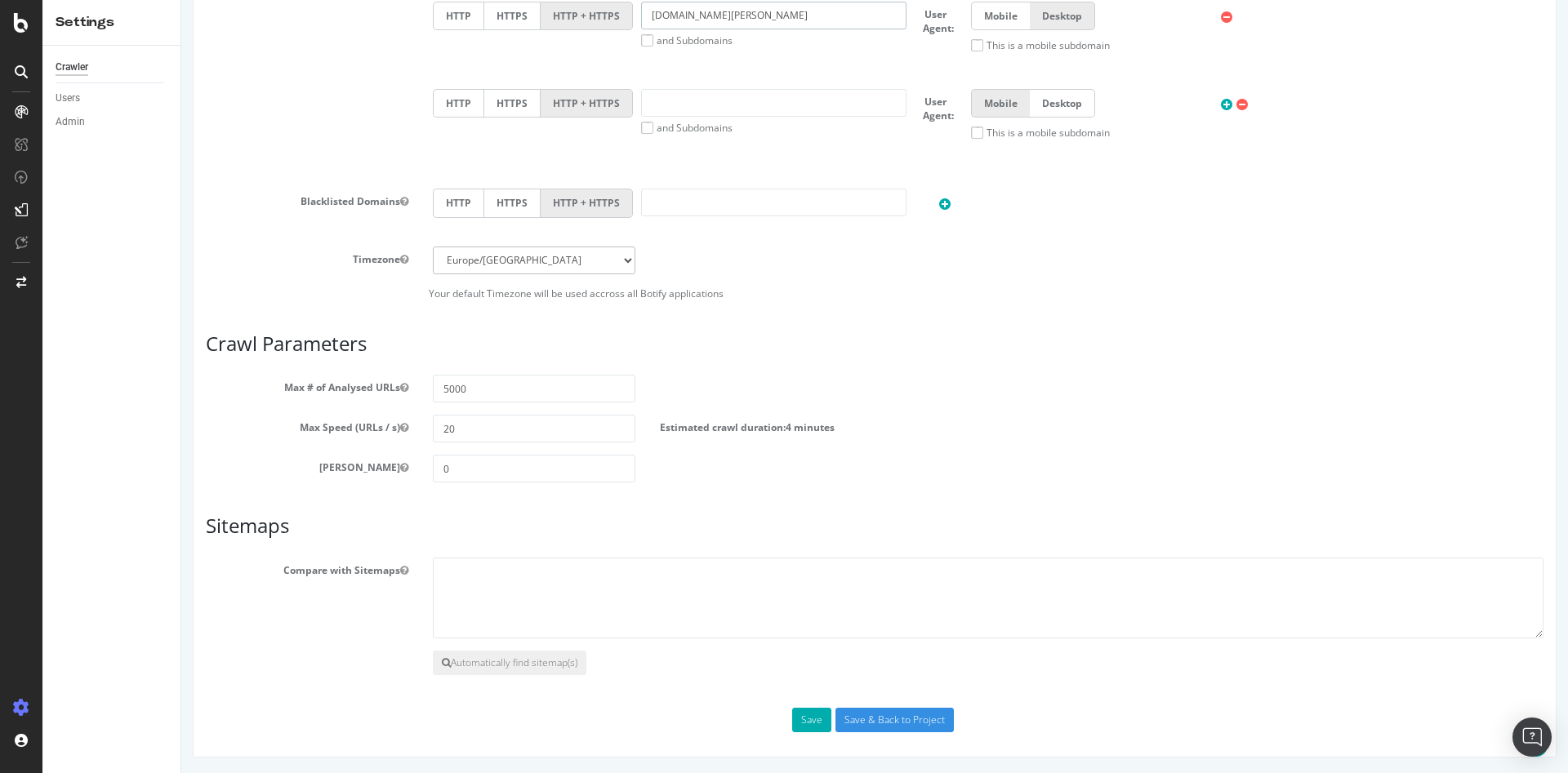
scroll to position [819, 0]
click at [809, 716] on button "Save" at bounding box center [812, 719] width 39 height 24
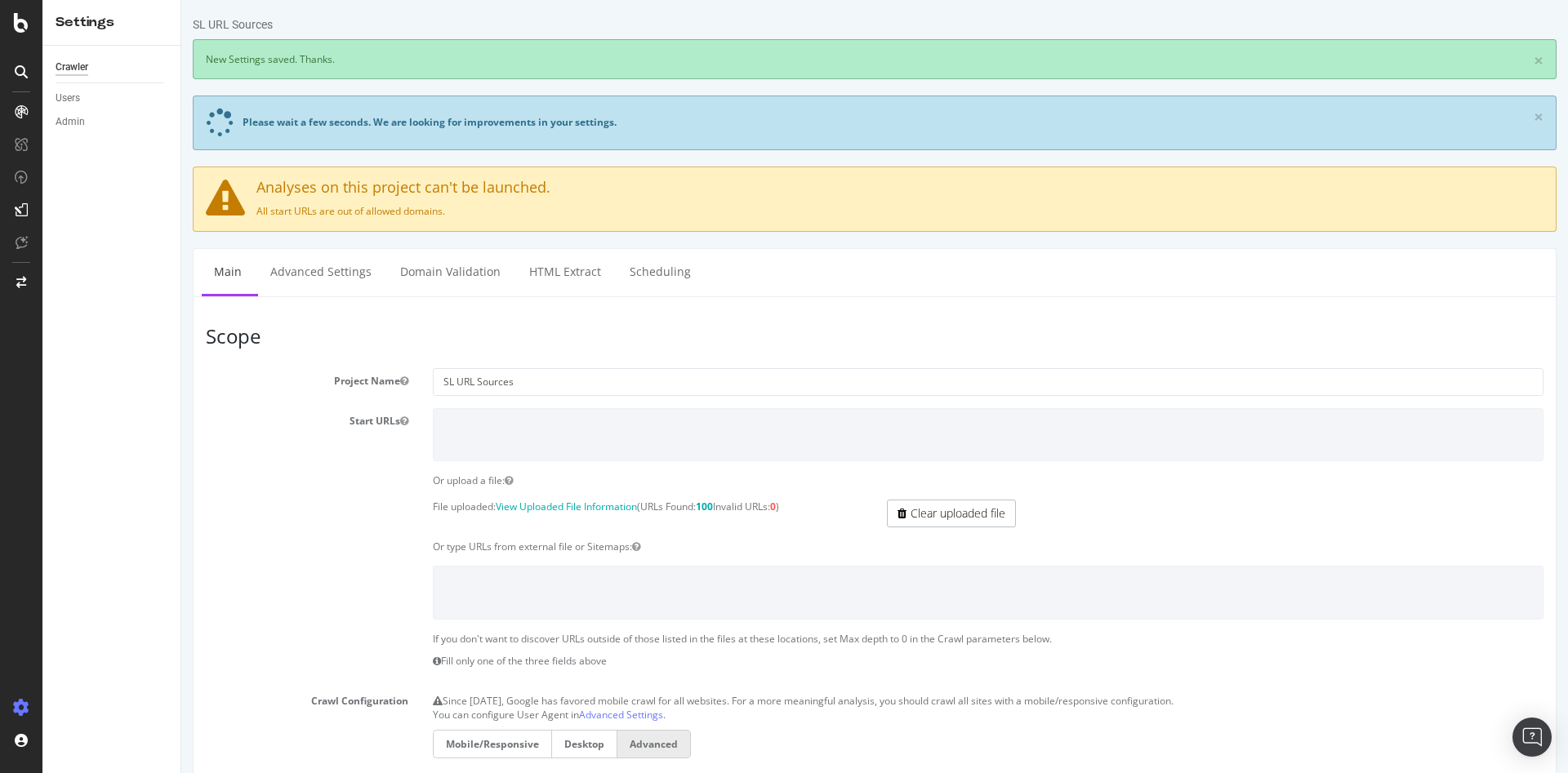
scroll to position [0, 0]
click at [366, 213] on p "All start URLs are out of allowed domains." at bounding box center [875, 211] width 1338 height 14
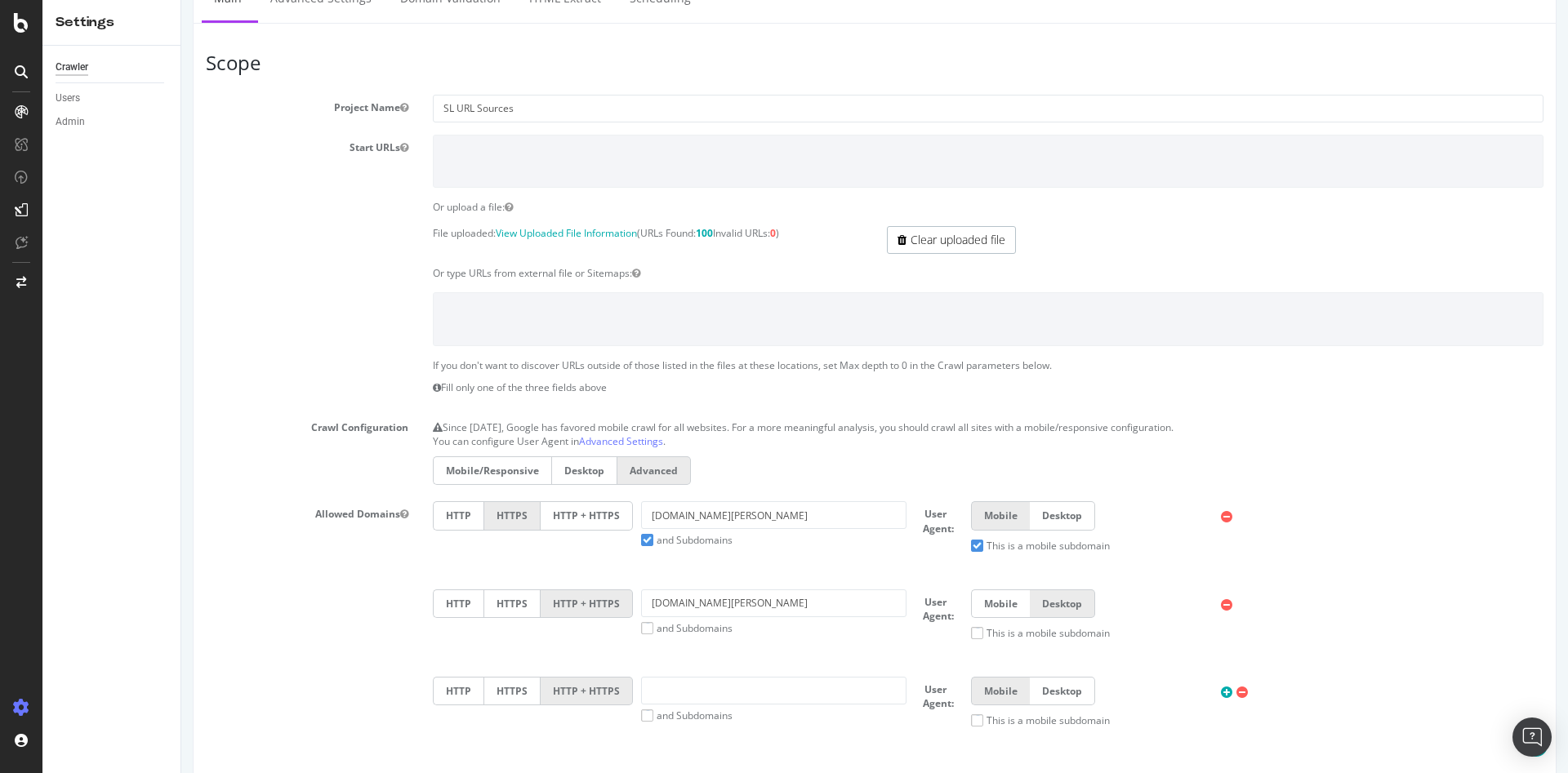
scroll to position [245, 0]
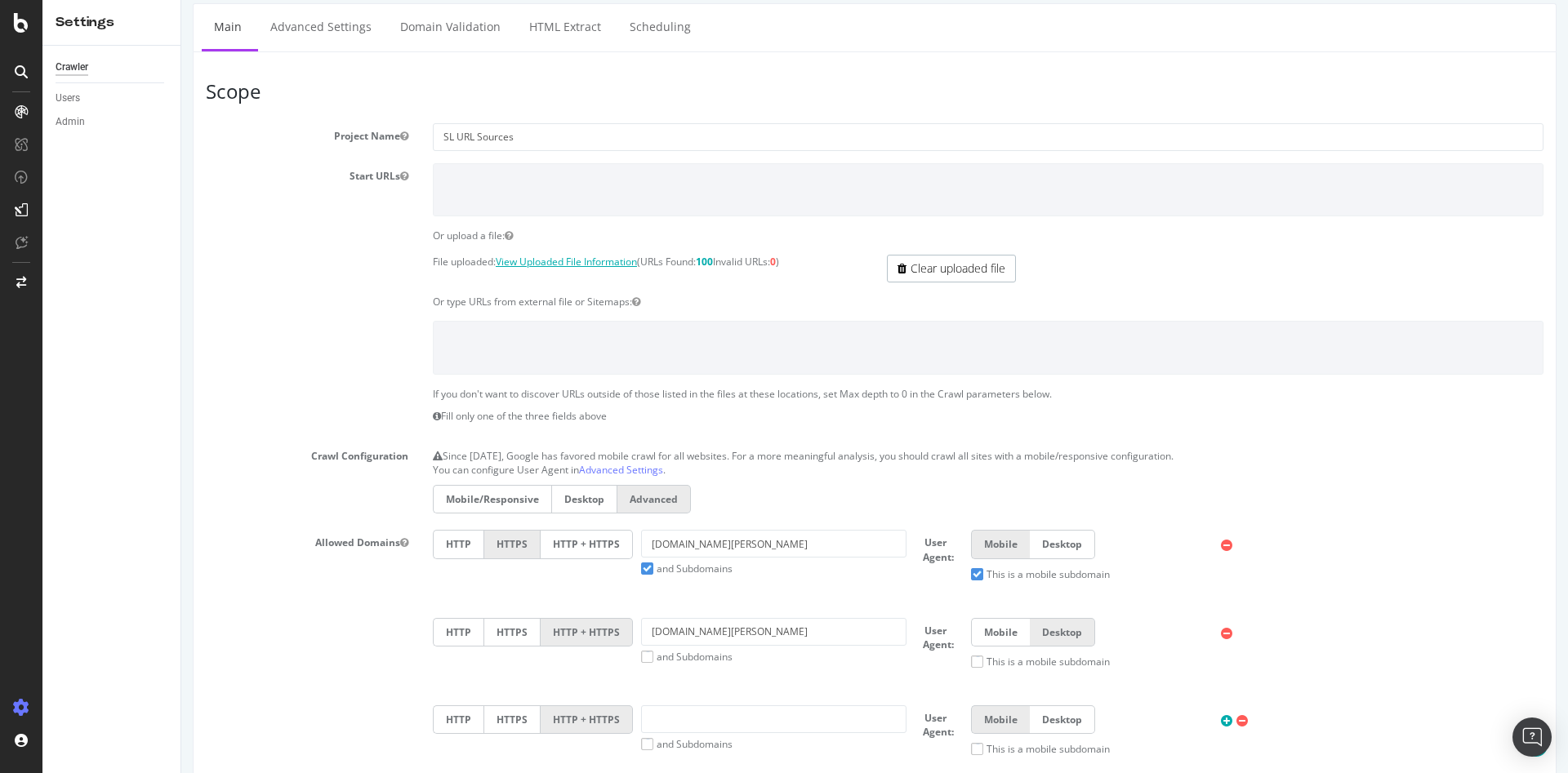
click at [606, 263] on link "View Uploaded File Information" at bounding box center [566, 261] width 141 height 14
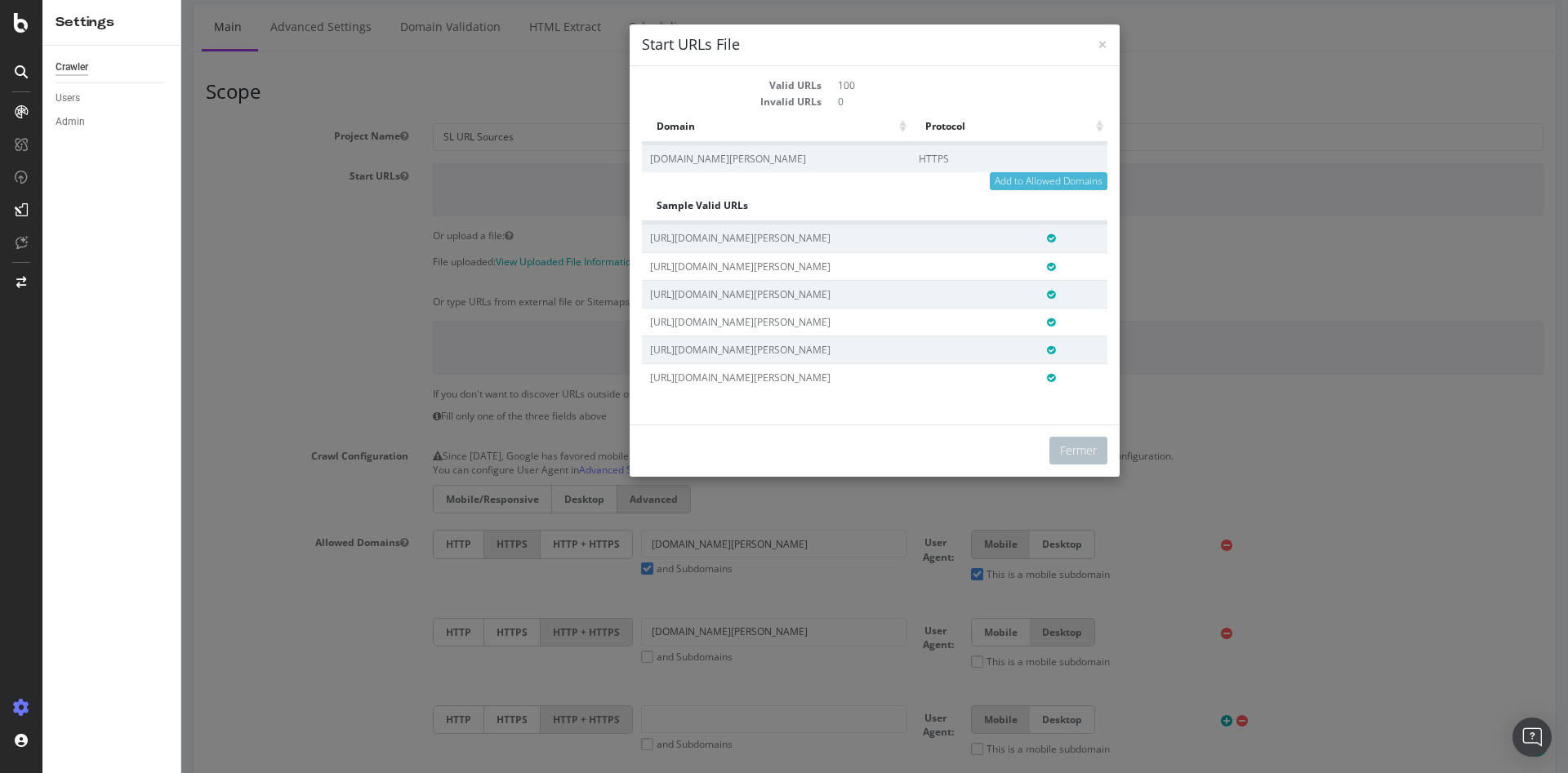
click at [283, 315] on div "× Fermer Start URLs File Valid URLs 100 Invalid URLs 0 Domain Protocol Domain P…" at bounding box center [875, 386] width 1386 height 773
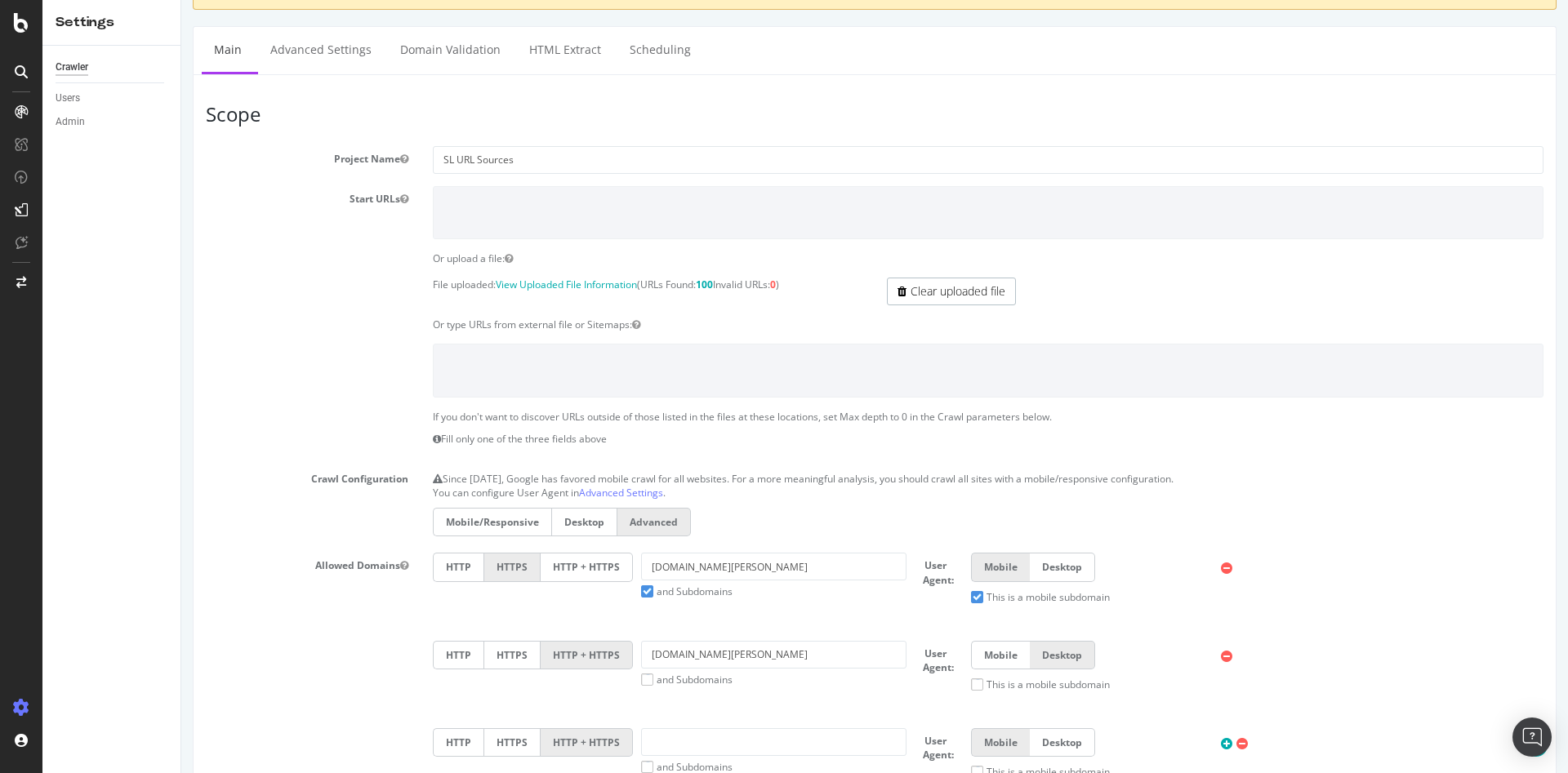
scroll to position [82, 0]
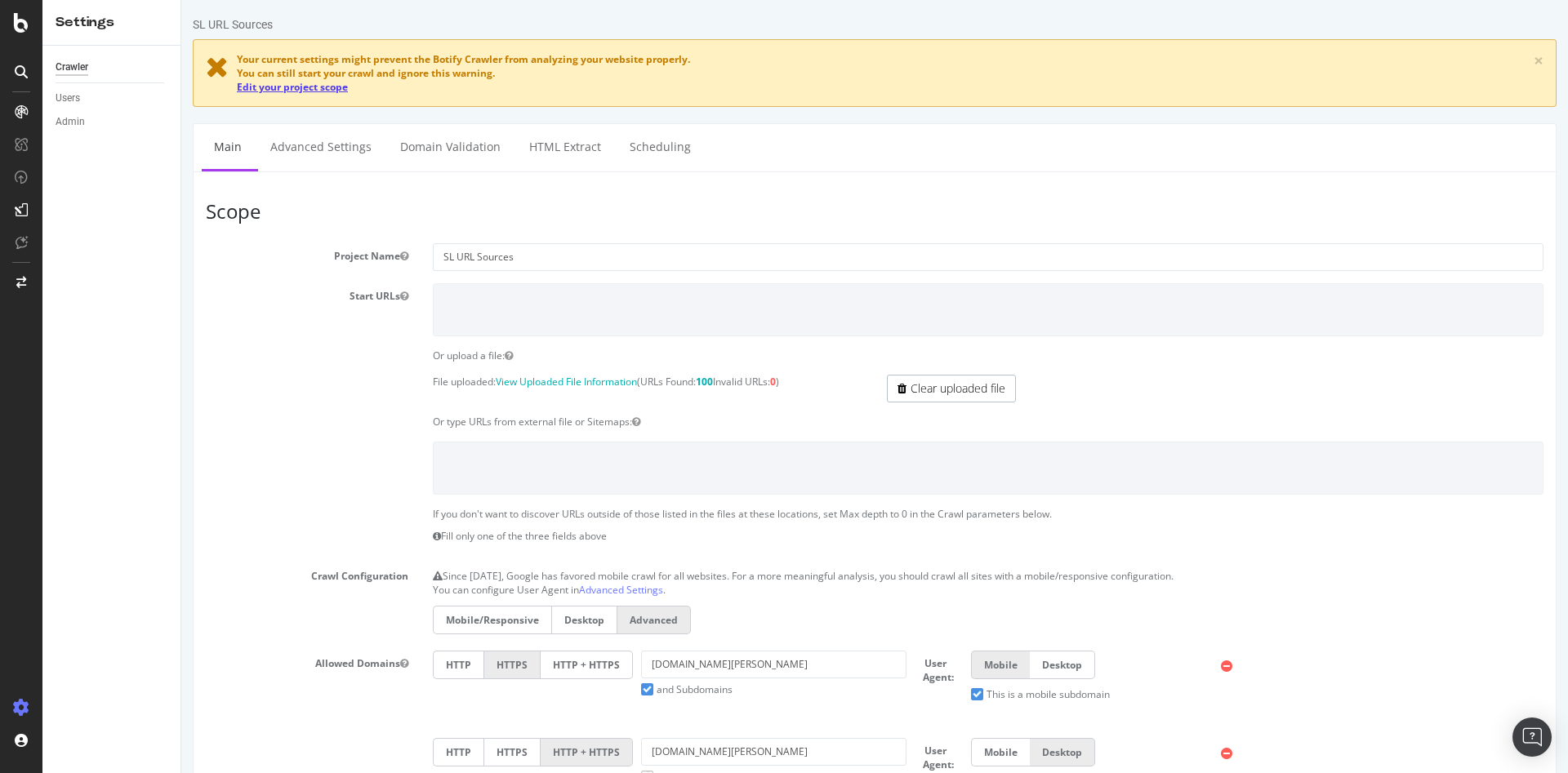
click at [325, 87] on link "Edit your project scope" at bounding box center [292, 87] width 111 height 14
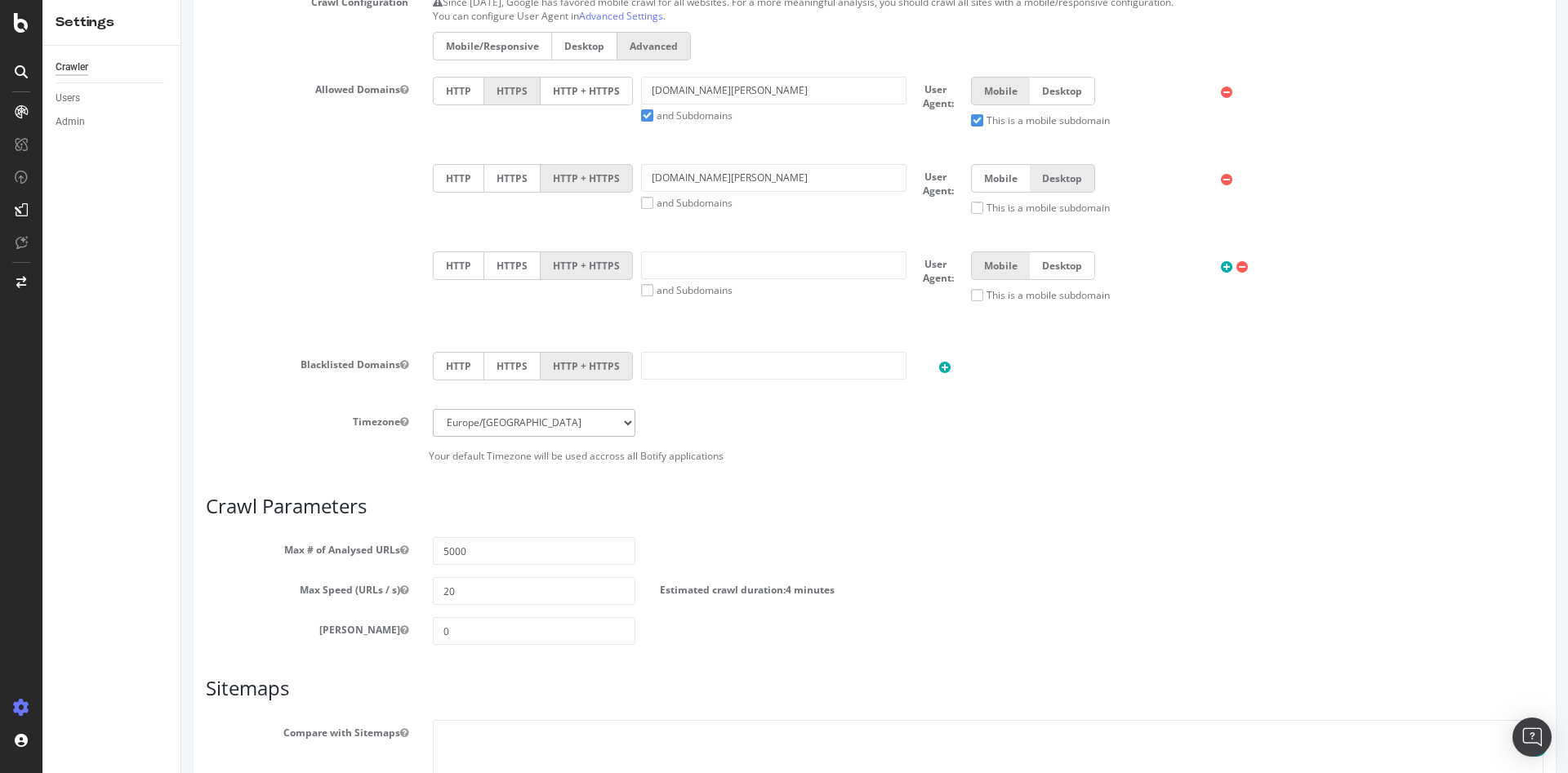
scroll to position [2137, 0]
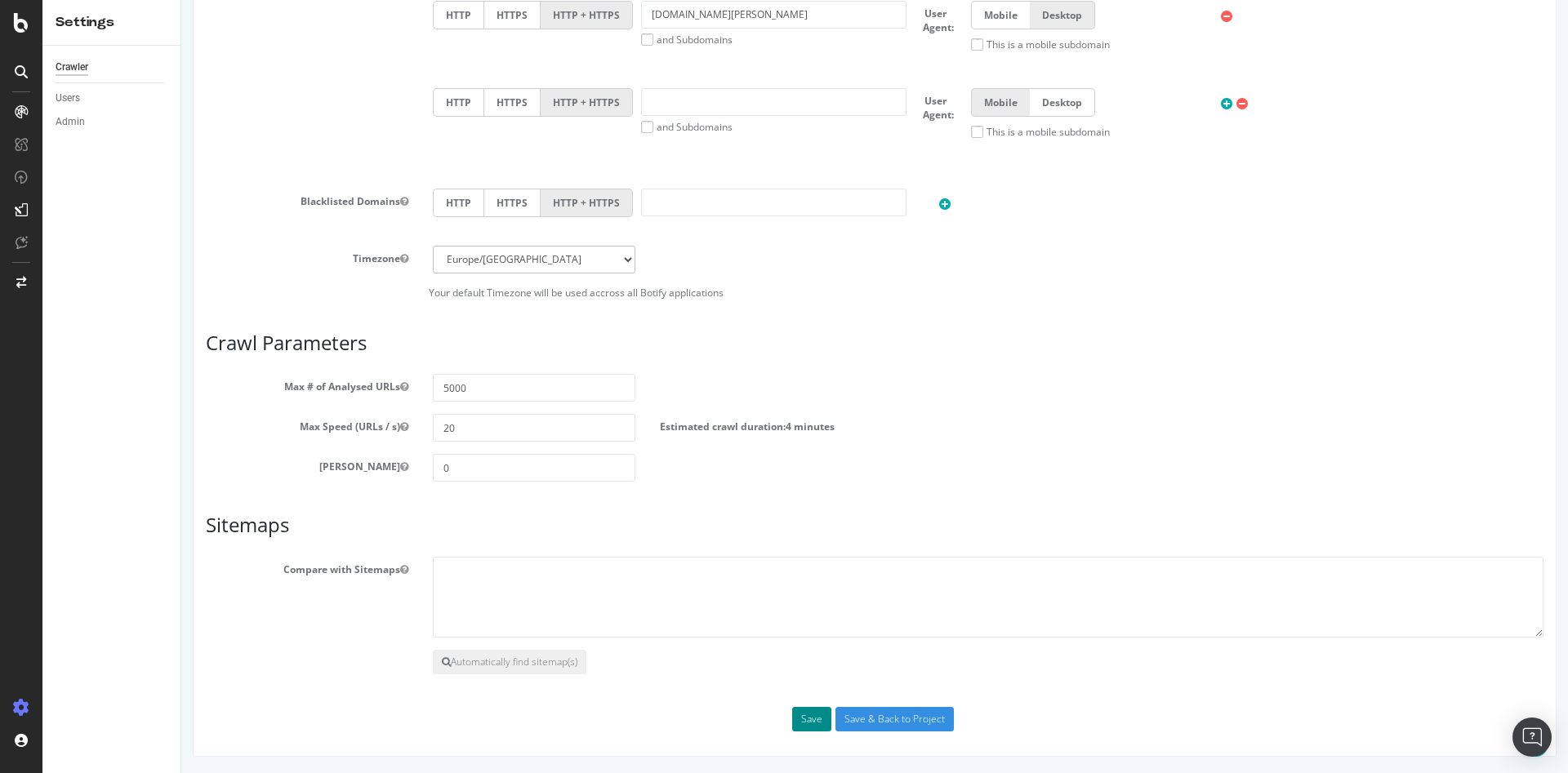
click at [792, 712] on button "Save" at bounding box center [812, 719] width 39 height 24
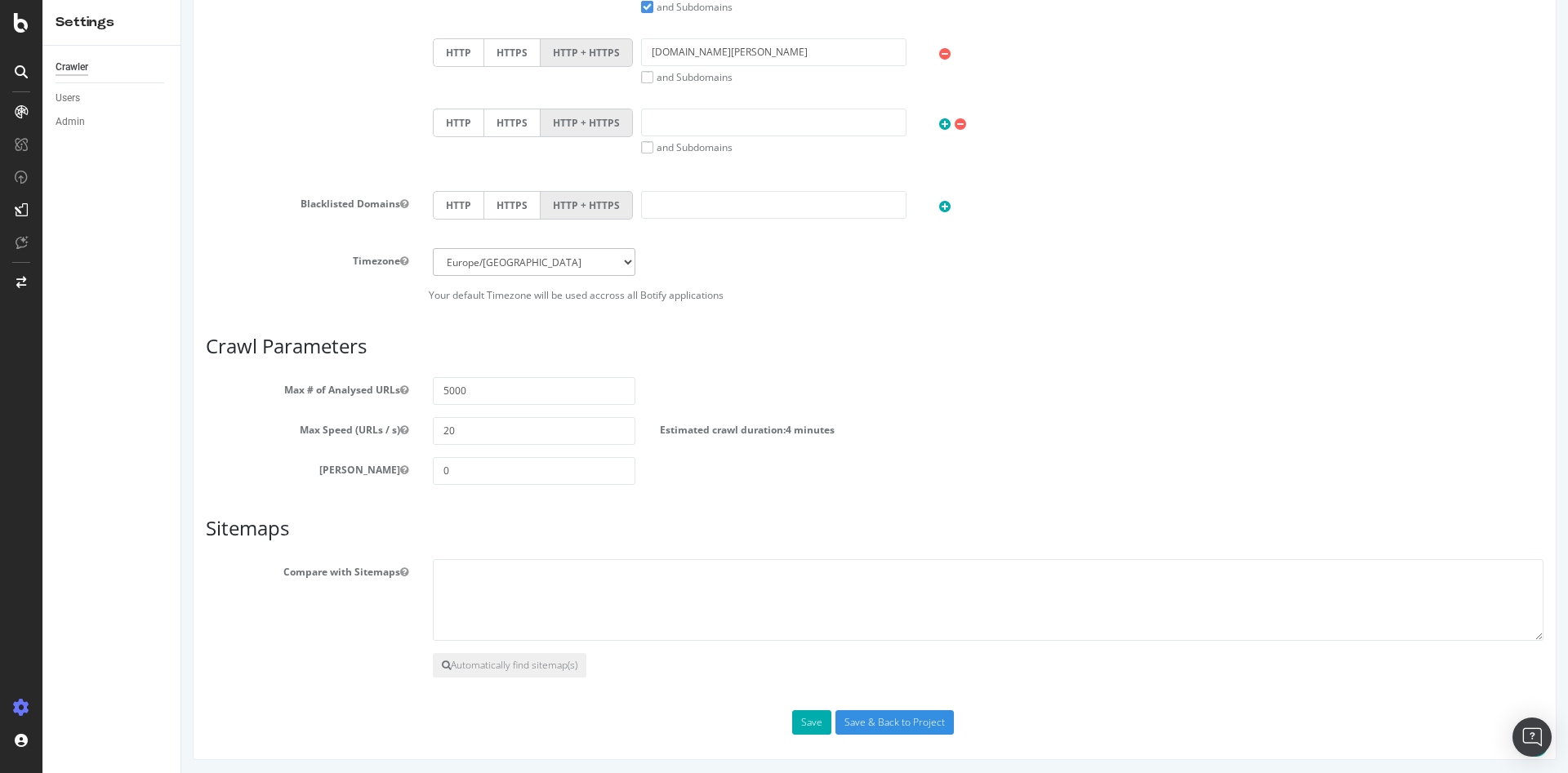
scroll to position [2142, 0]
click at [844, 720] on input "Save & Back to Project" at bounding box center [894, 719] width 118 height 24
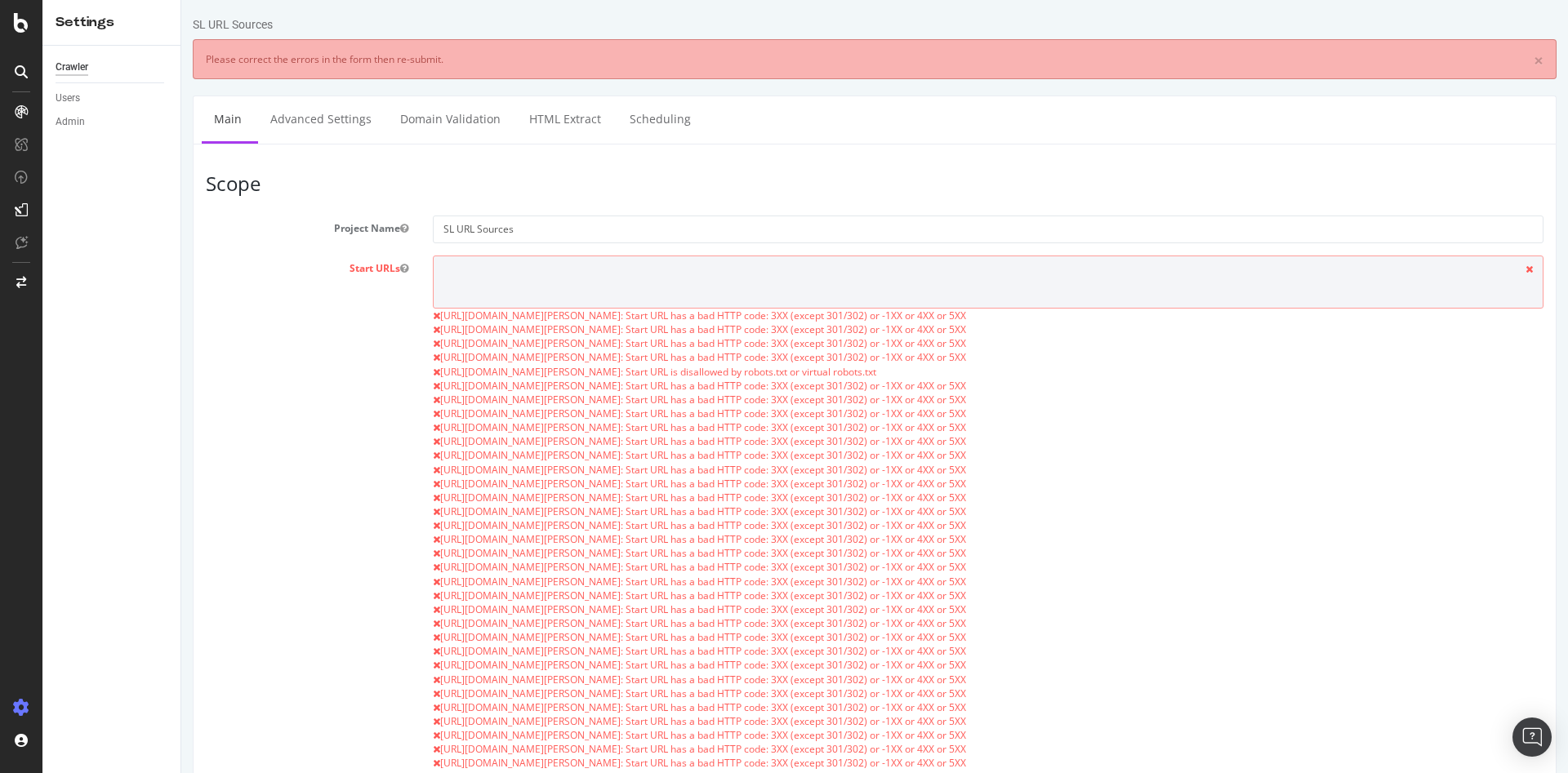
scroll to position [0, 0]
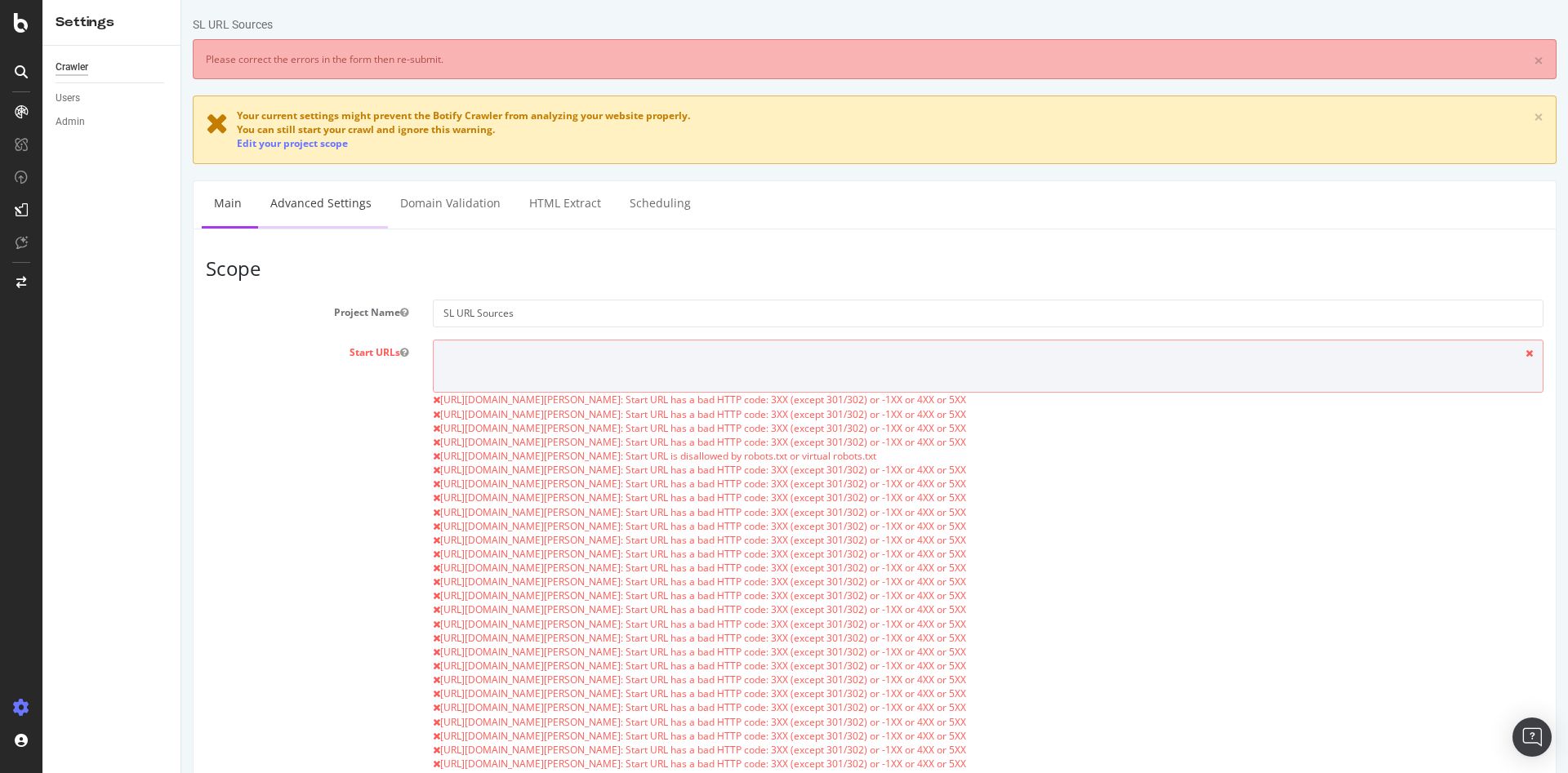
click at [335, 205] on link "Advanced Settings" at bounding box center [321, 203] width 126 height 45
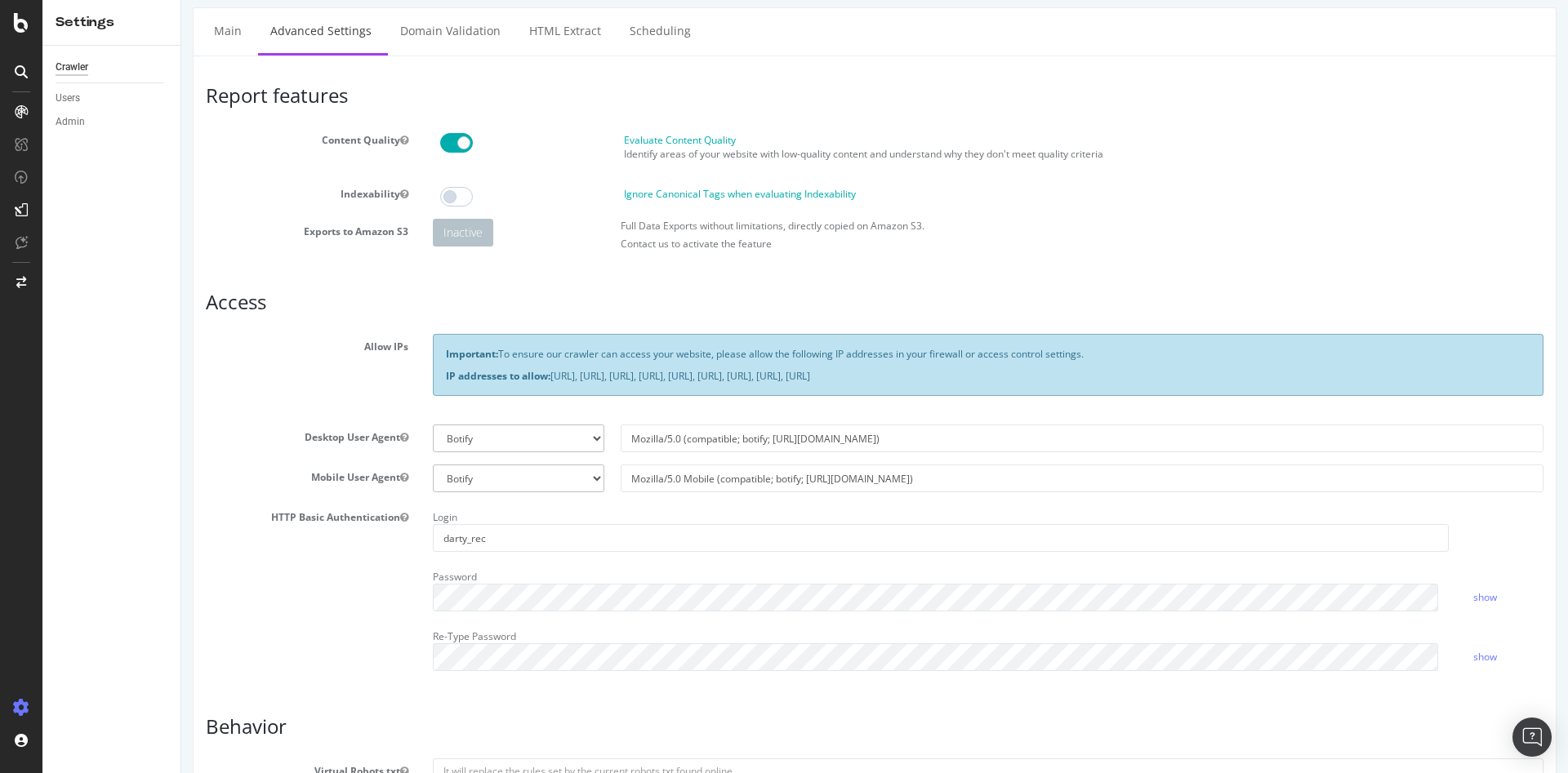
scroll to position [245, 0]
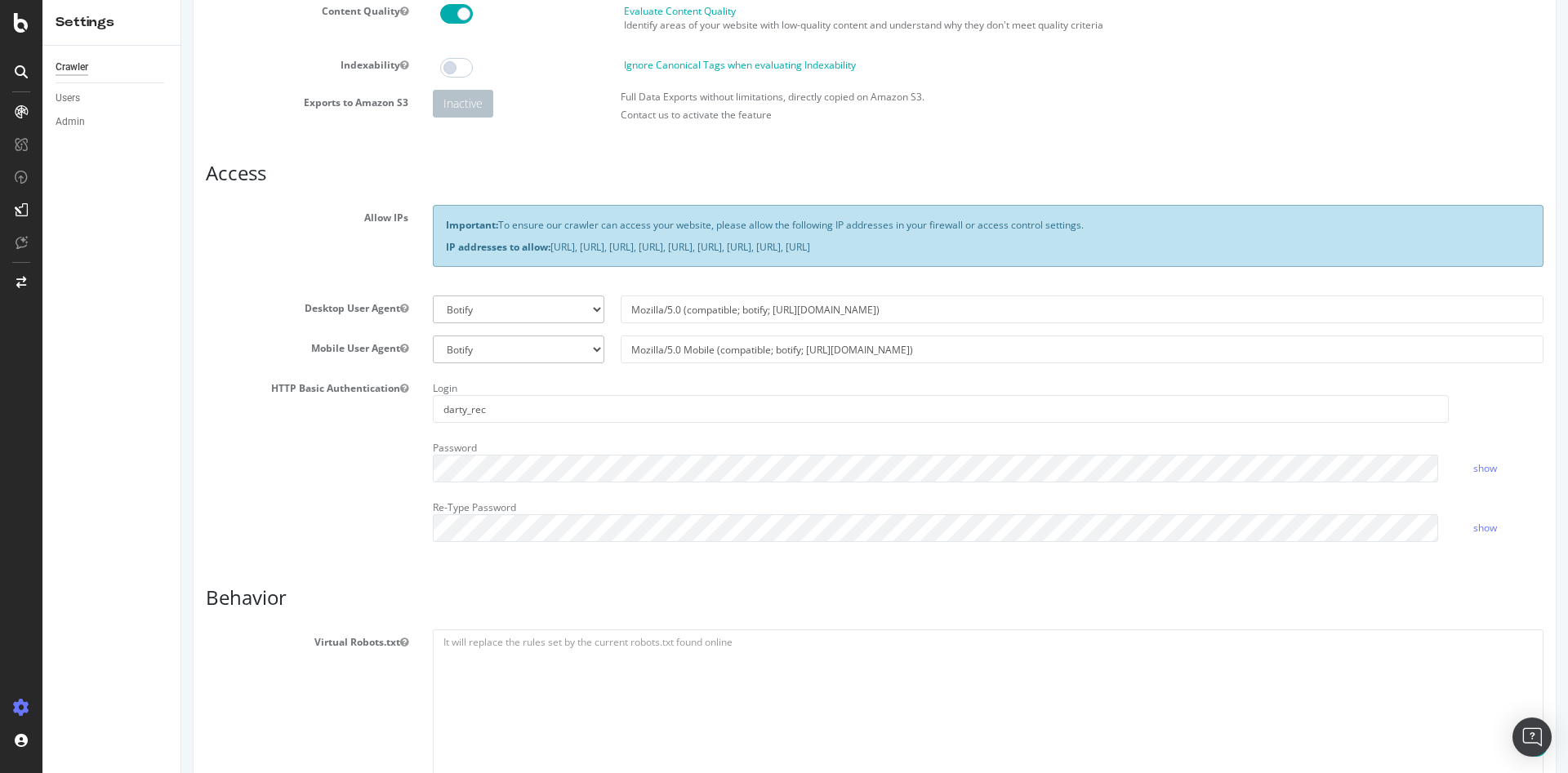
click at [576, 576] on div "Report features Content Quality Evaluate Content Quality Identify areas of your…" at bounding box center [875, 591] width 1338 height 1270
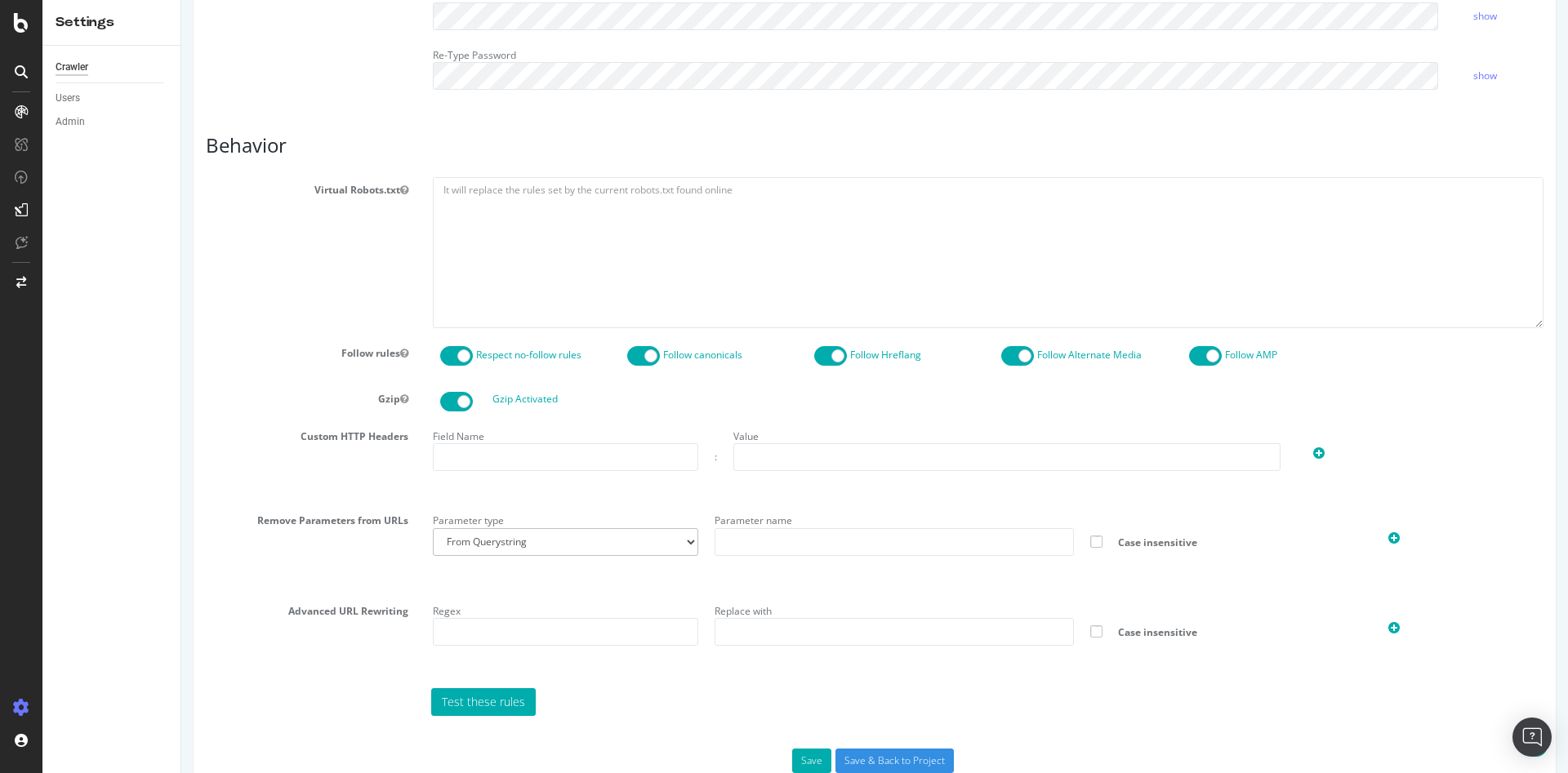
scroll to position [739, 0]
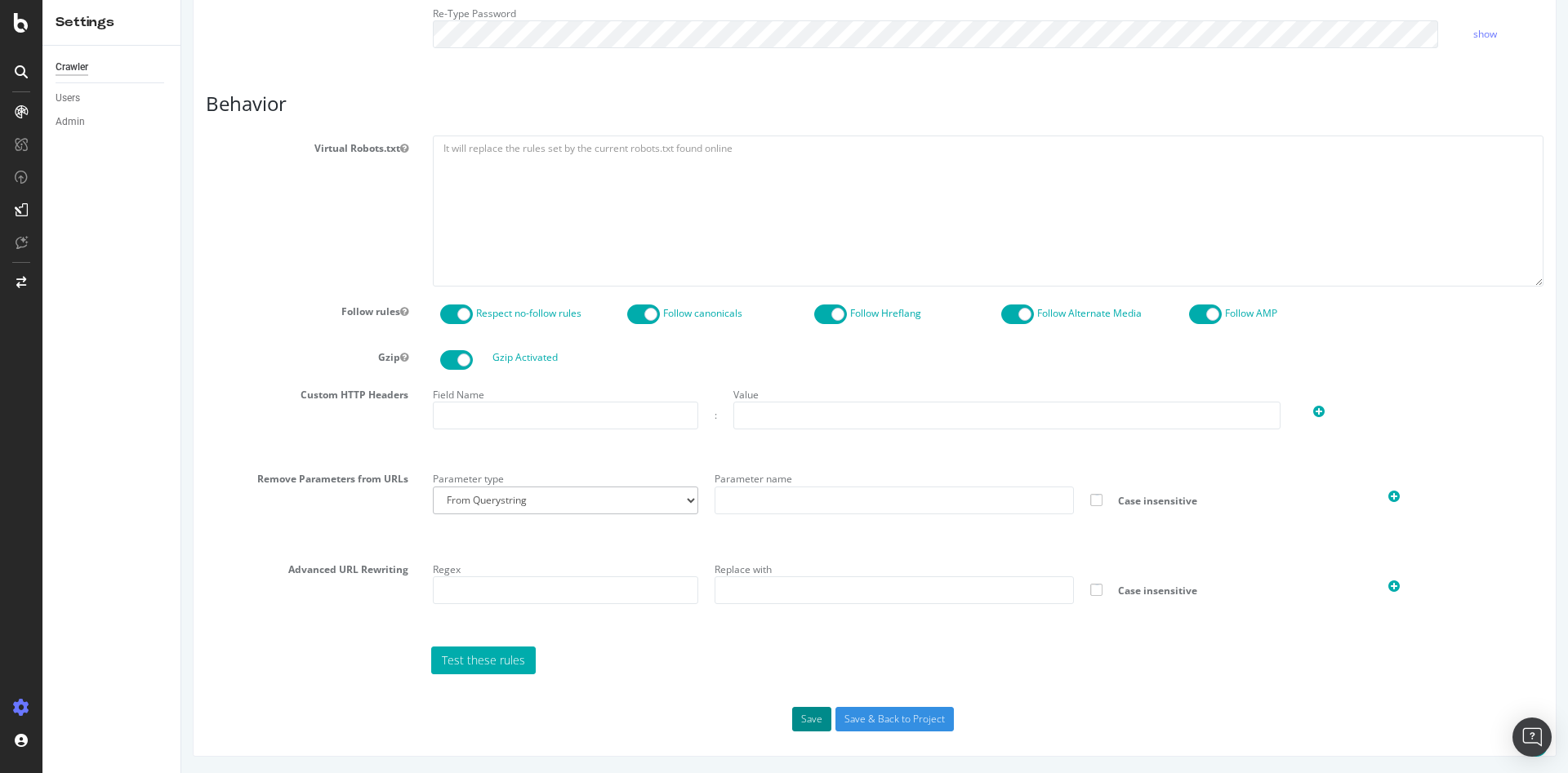
click at [792, 710] on button "Save" at bounding box center [812, 719] width 39 height 24
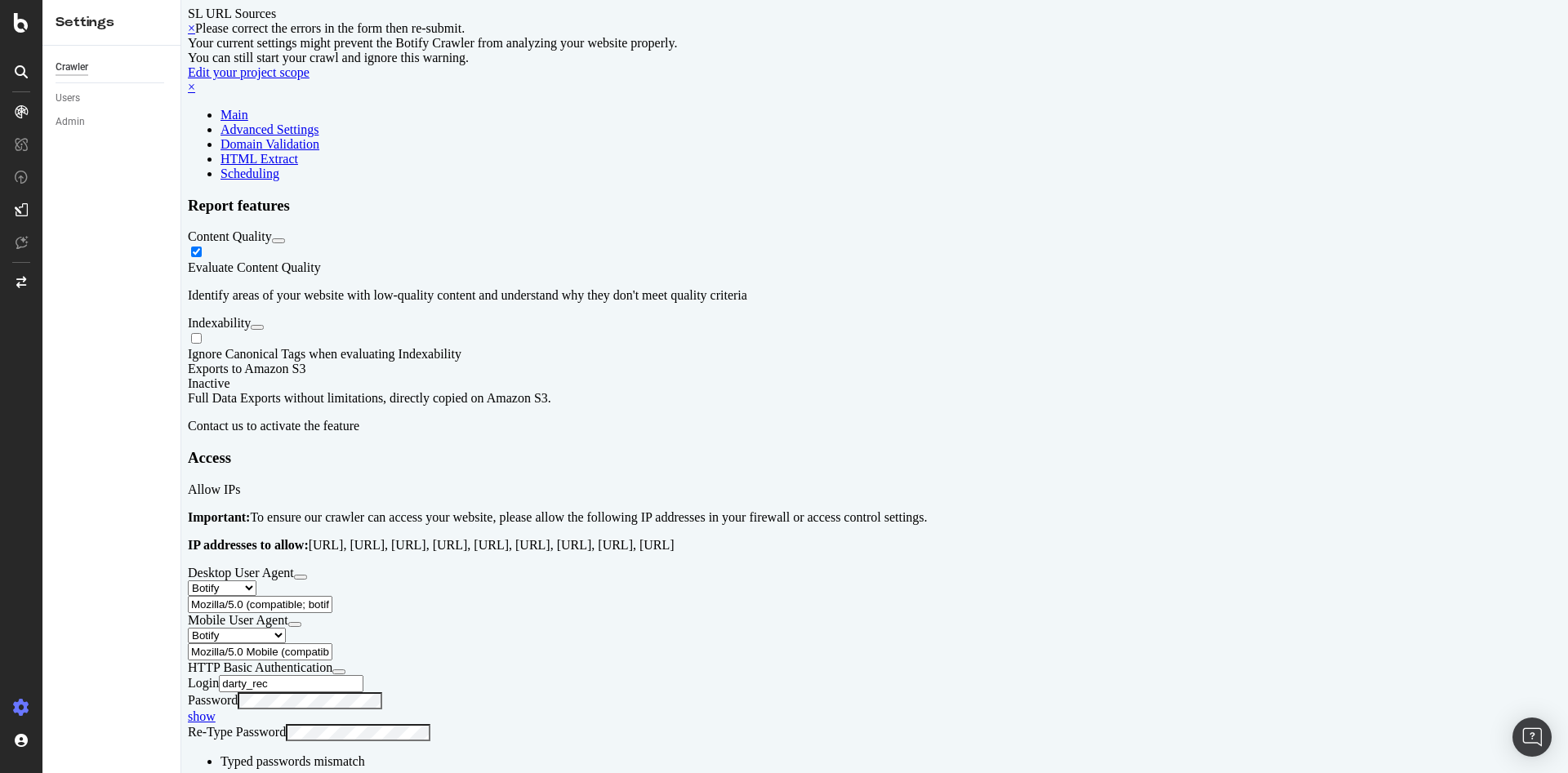
scroll to position [0, 0]
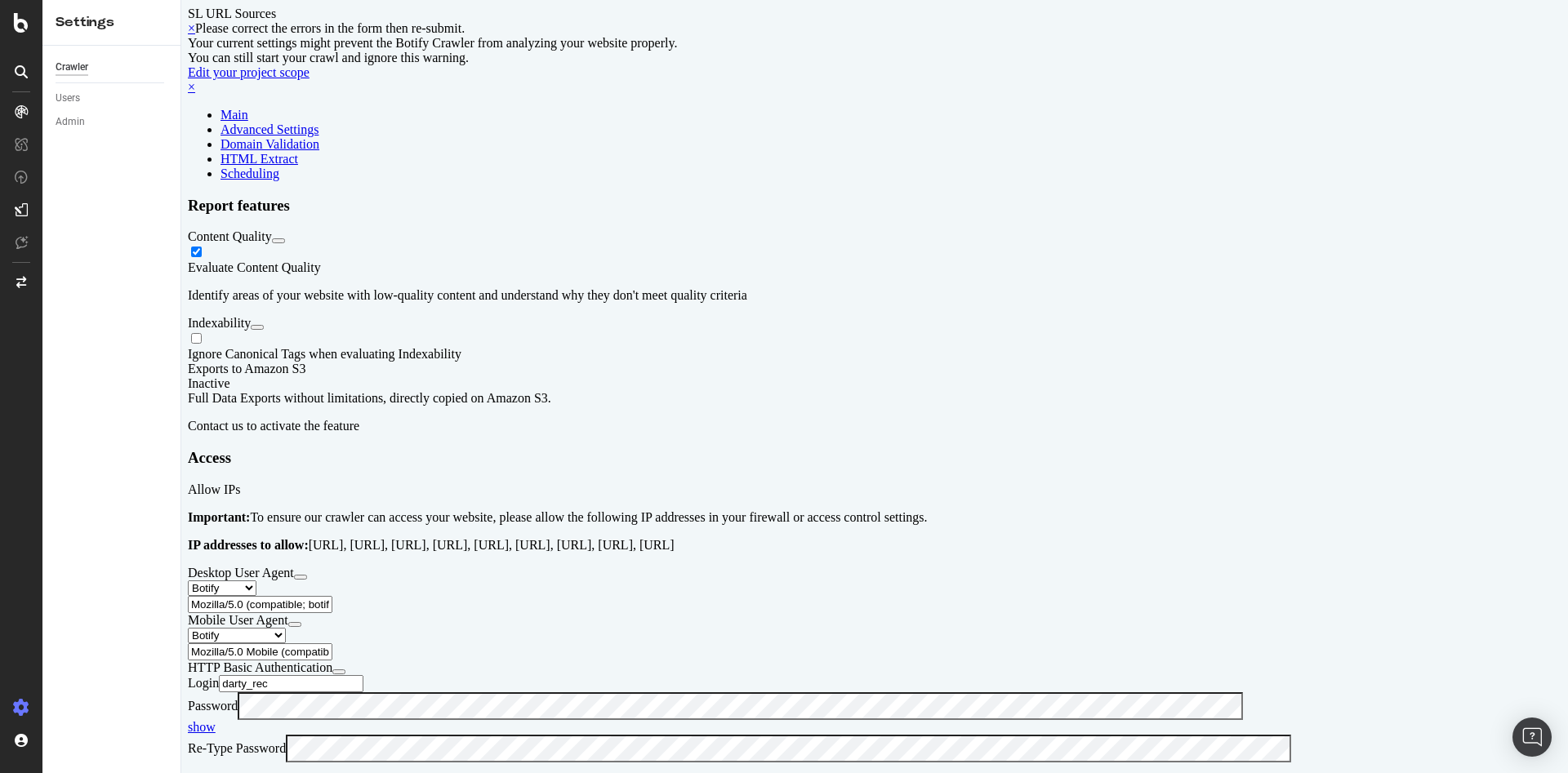
click at [220, 122] on link "Main" at bounding box center [234, 114] width 28 height 14
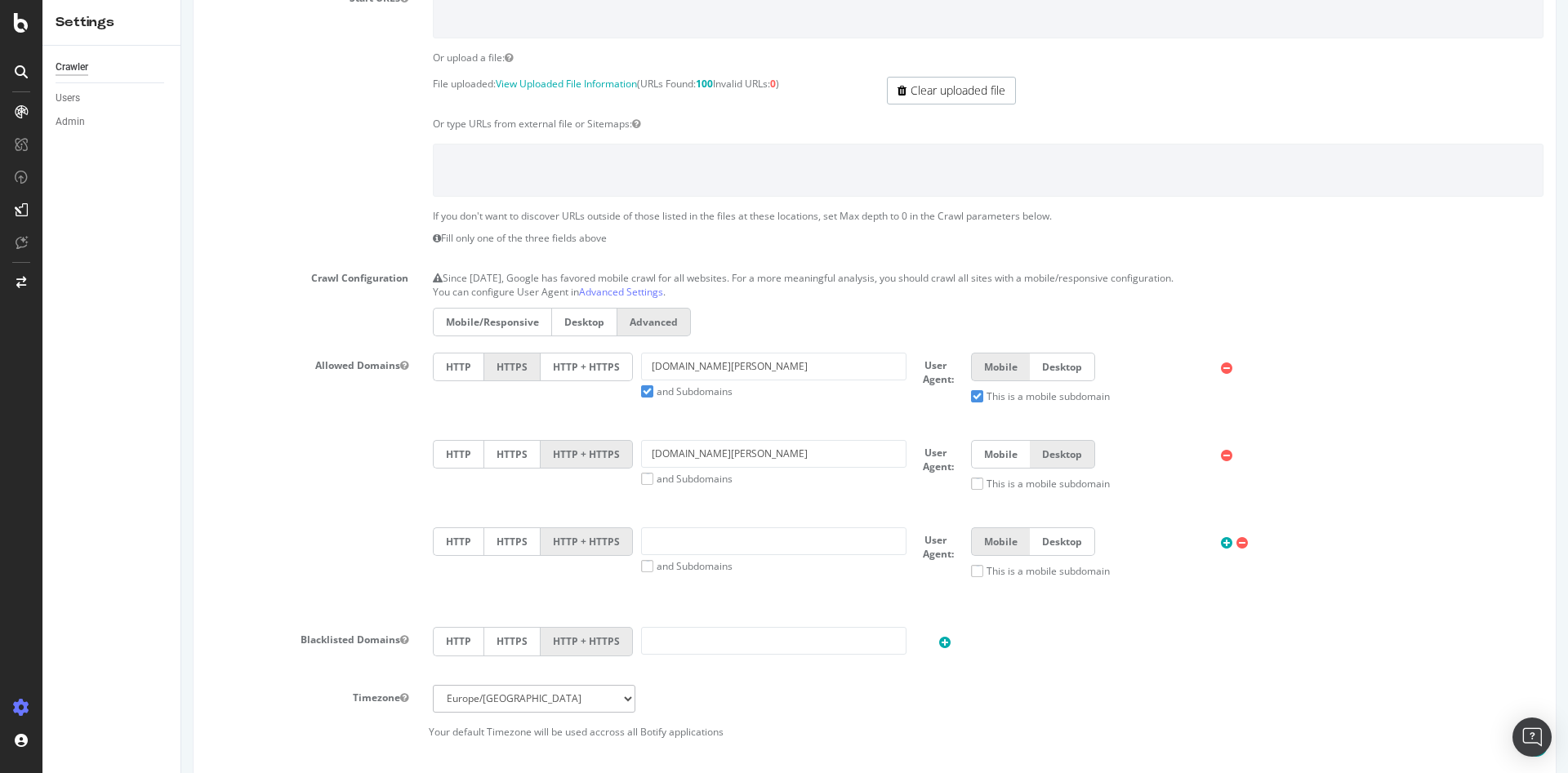
scroll to position [82, 0]
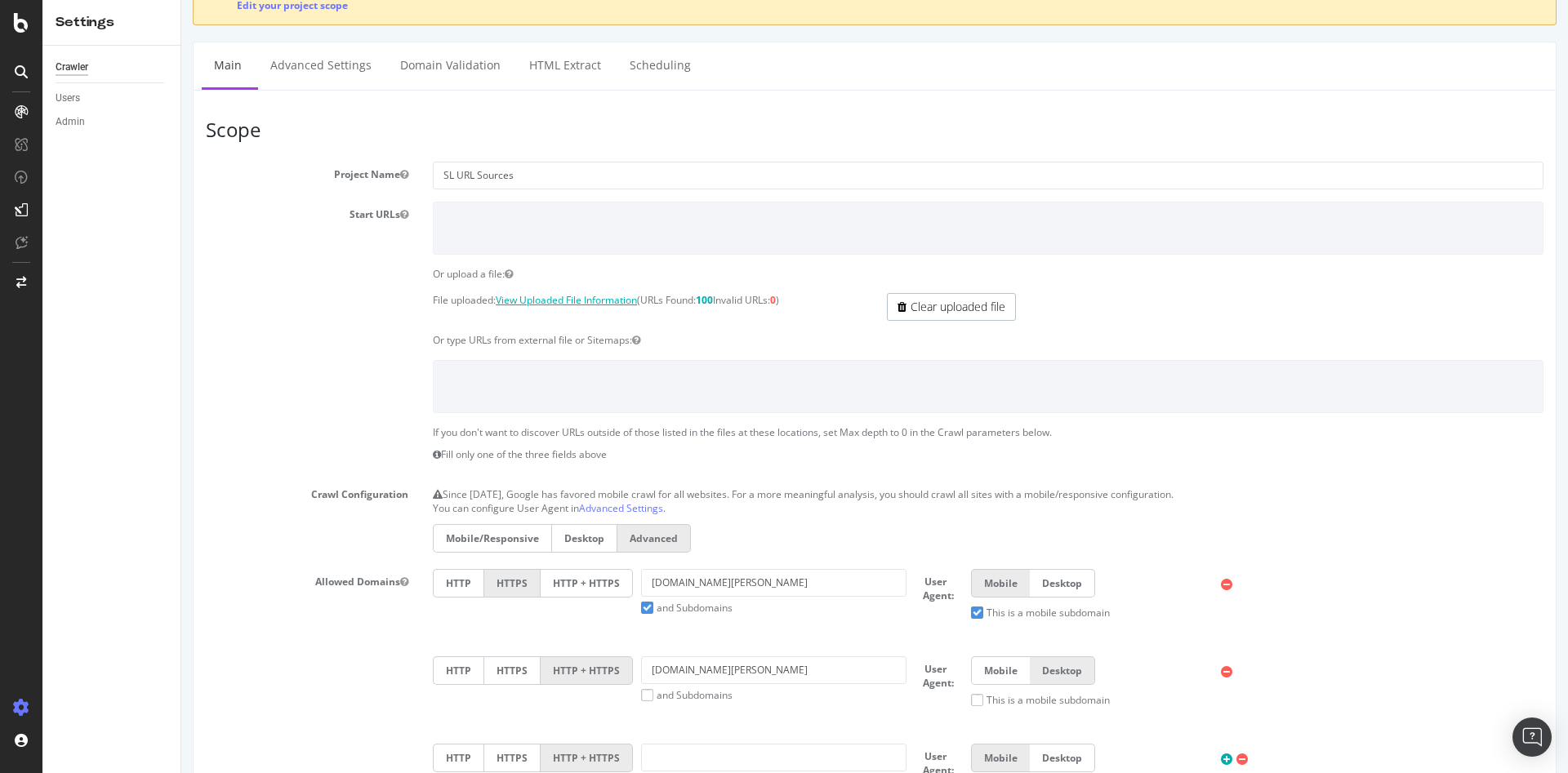
click at [582, 302] on link "View Uploaded File Information" at bounding box center [566, 300] width 141 height 14
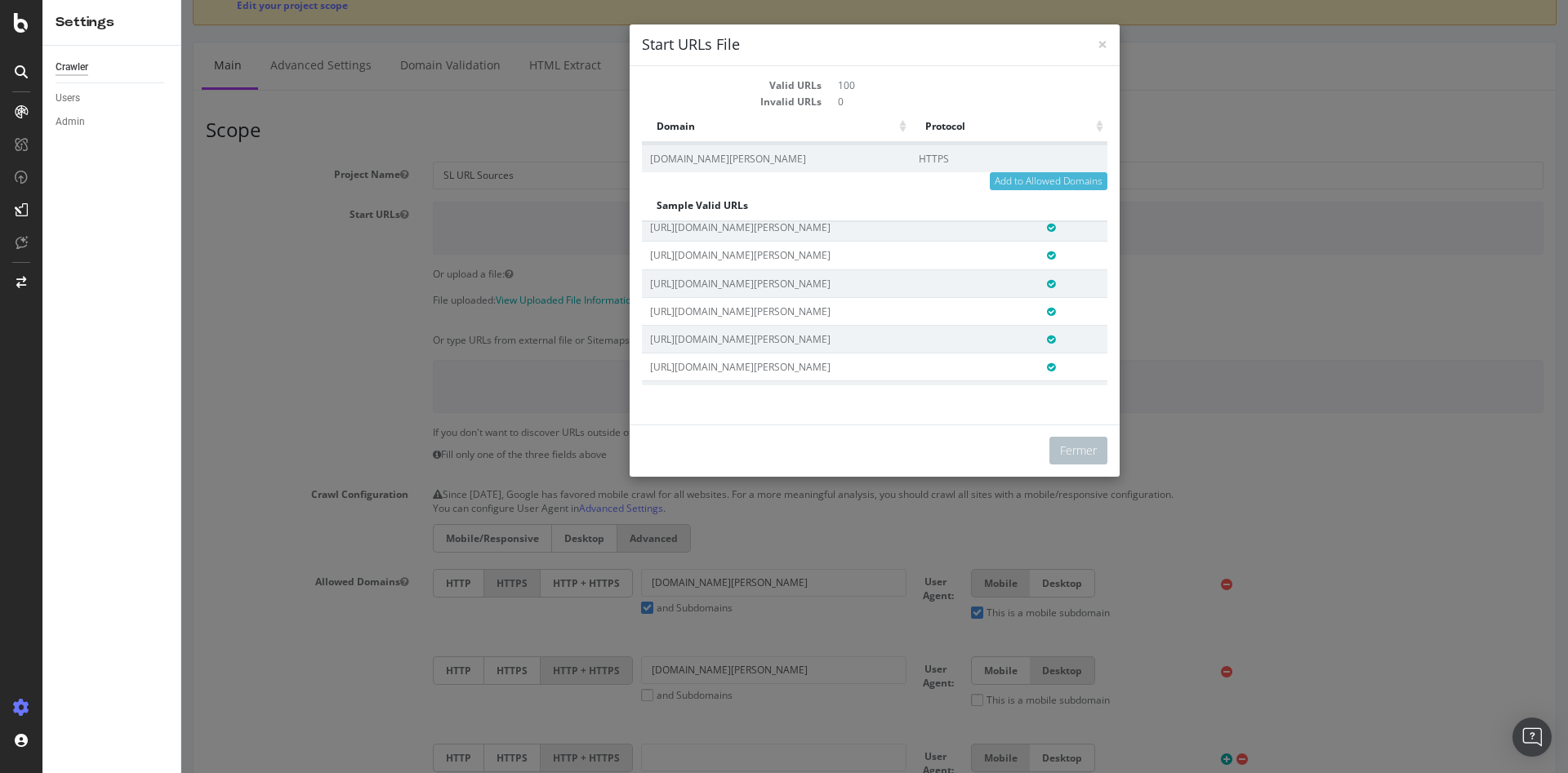
scroll to position [898, 0]
click at [1062, 447] on button "Fermer" at bounding box center [1078, 450] width 58 height 28
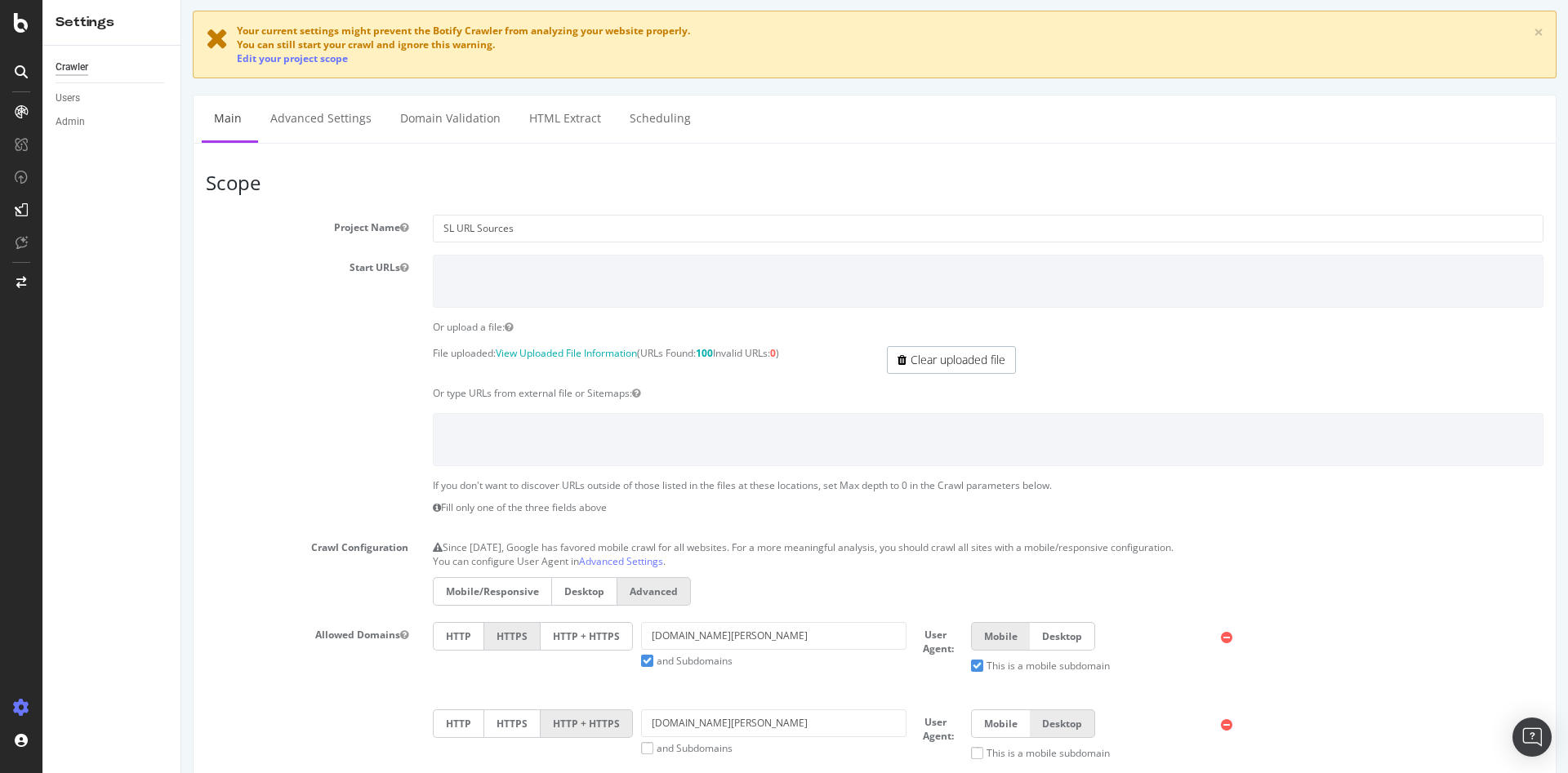
scroll to position [0, 0]
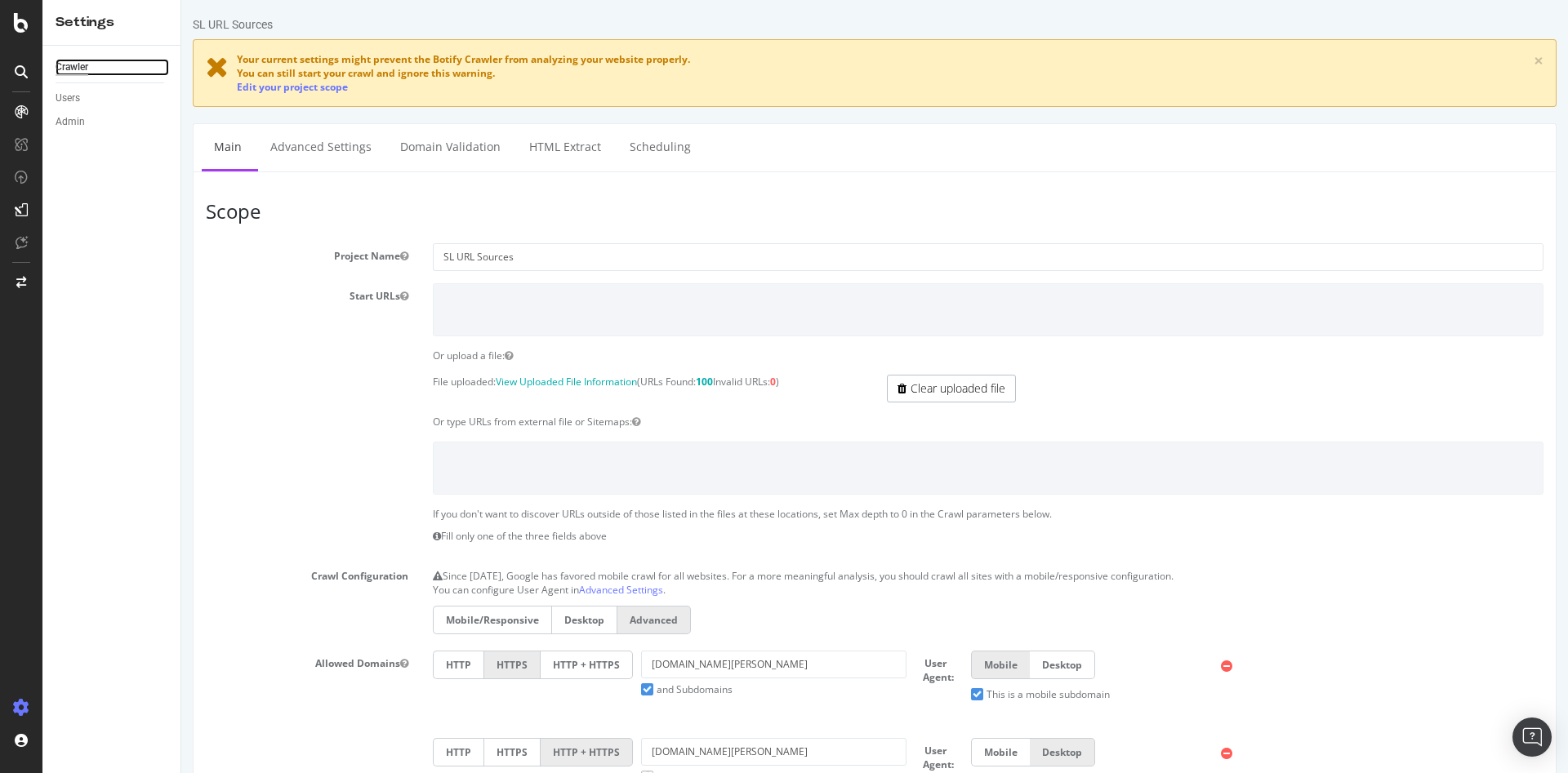
click at [69, 66] on div "Crawler" at bounding box center [71, 67] width 33 height 17
click at [19, 25] on icon at bounding box center [21, 23] width 14 height 19
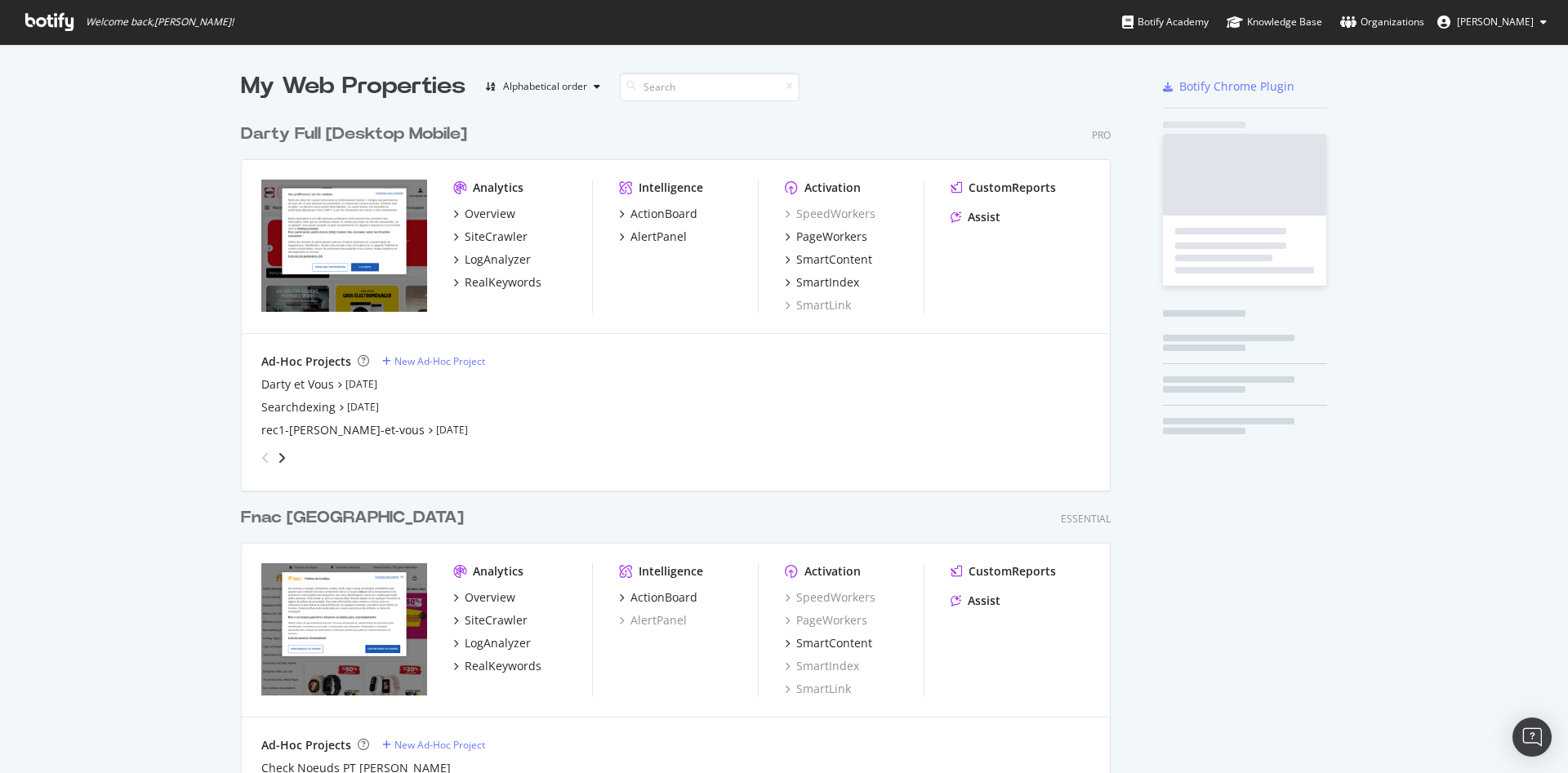
scroll to position [760, 1540]
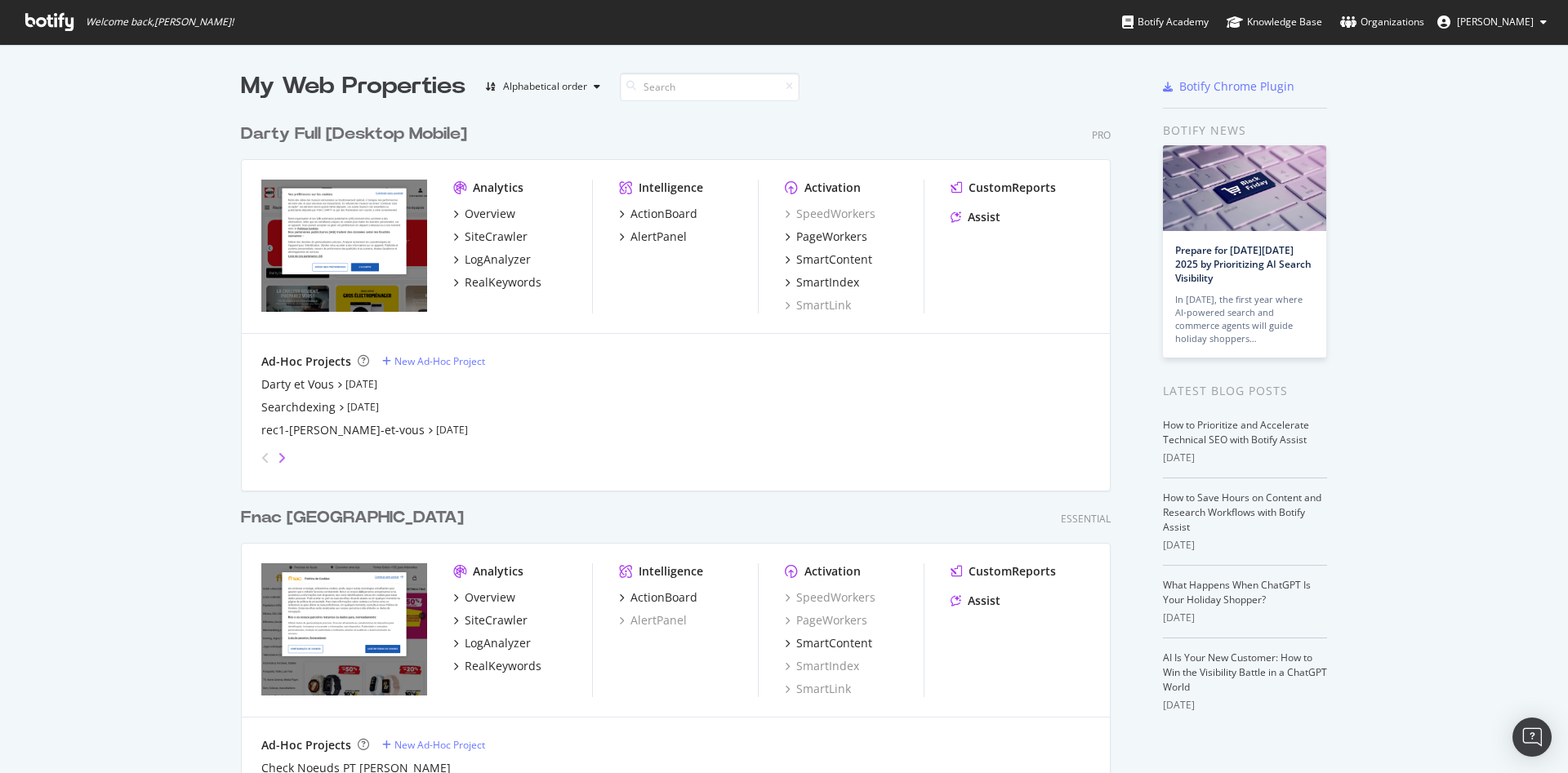
click at [277, 455] on icon "angle-right" at bounding box center [282, 458] width 8 height 13
click at [312, 382] on div "SL URL Sources" at bounding box center [303, 384] width 83 height 16
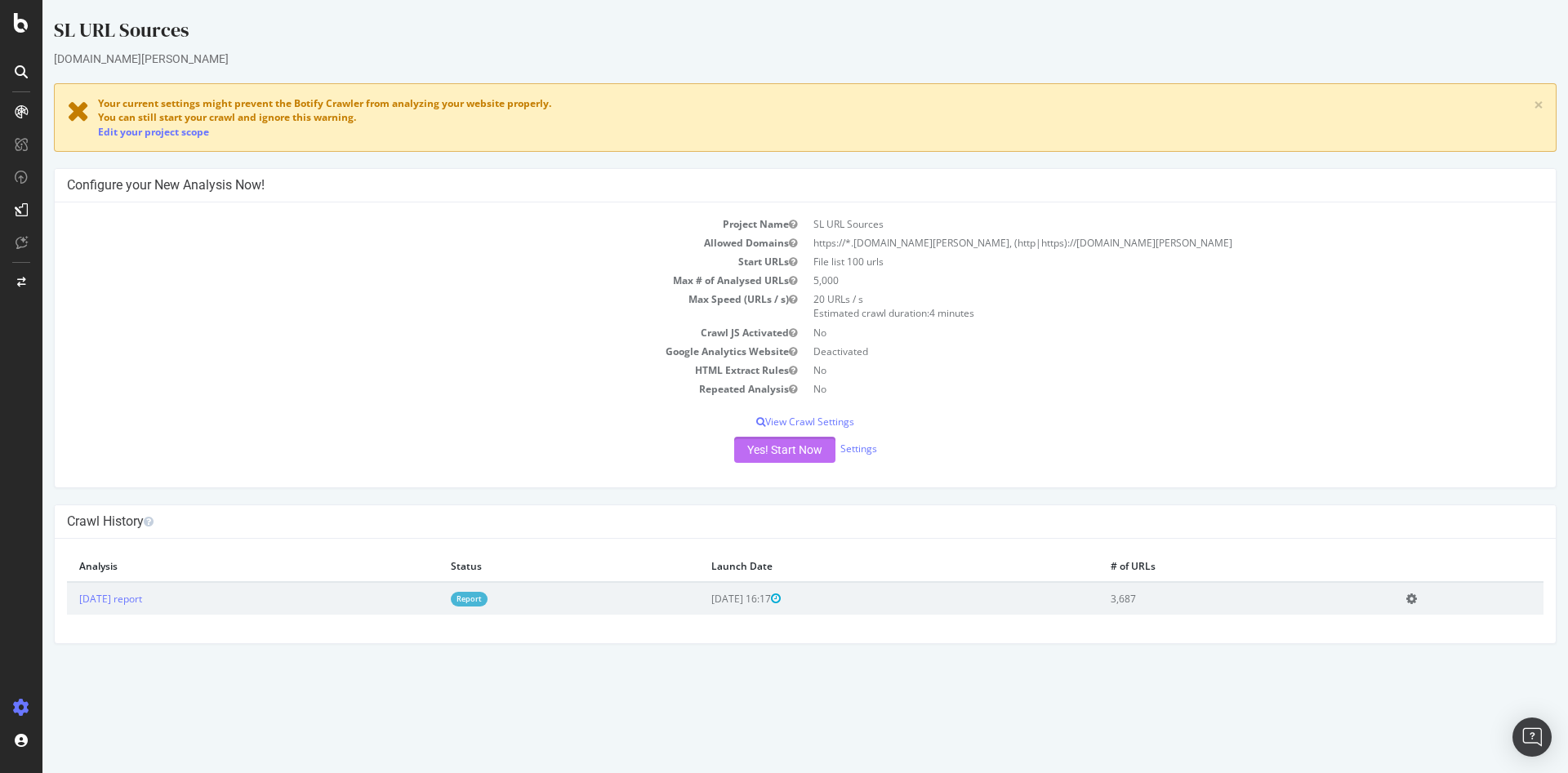
click at [782, 444] on button "Yes! Start Now" at bounding box center [785, 450] width 102 height 26
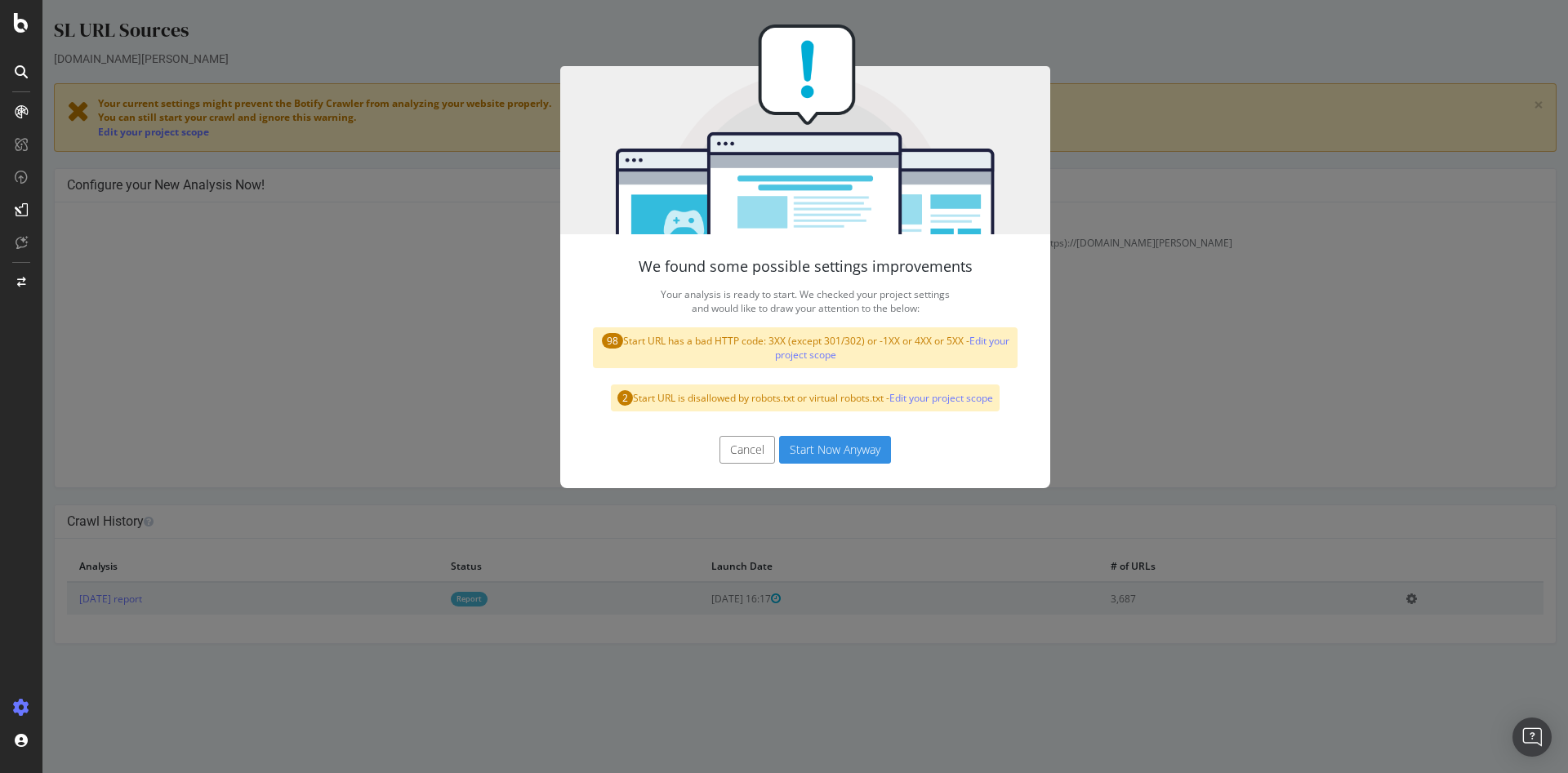
click at [807, 451] on button "Start Now Anyway" at bounding box center [834, 450] width 112 height 28
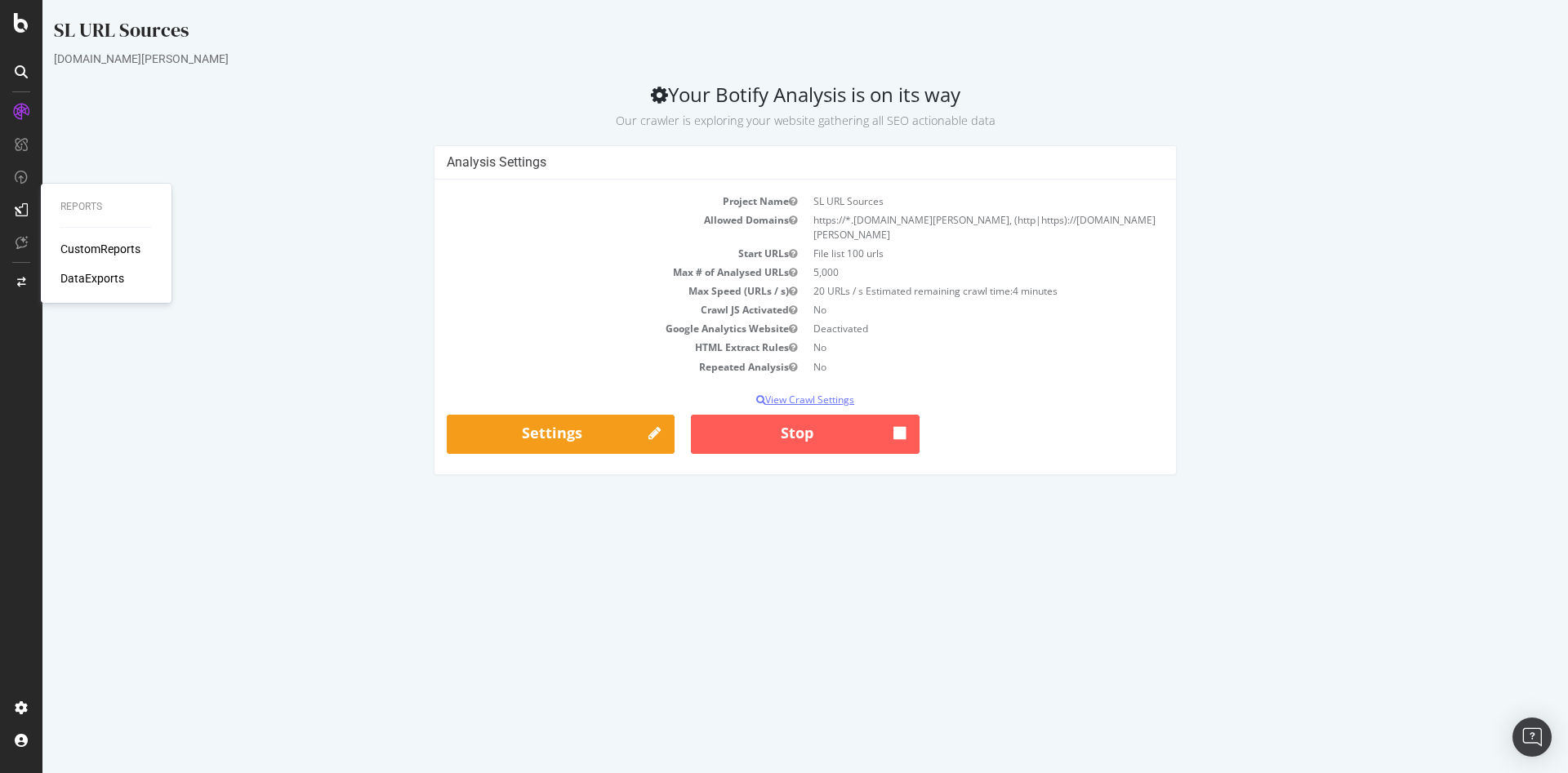
click at [788, 392] on p "View Crawl Settings" at bounding box center [805, 399] width 717 height 14
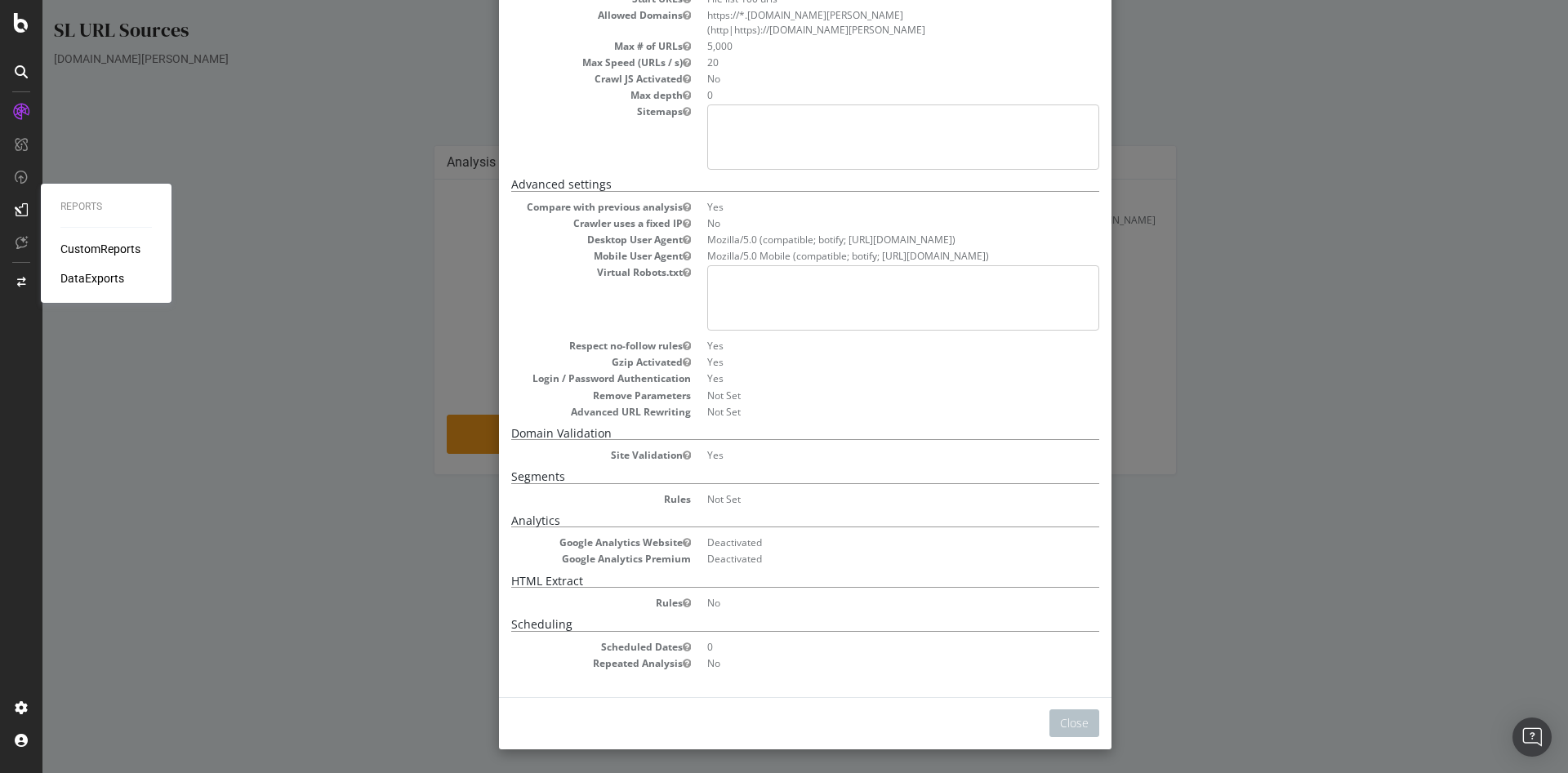
scroll to position [133, 0]
click at [1176, 350] on div "× Close Analysis Settings Main Project Name SL URL Sources Start URLs File list…" at bounding box center [805, 386] width 1525 height 773
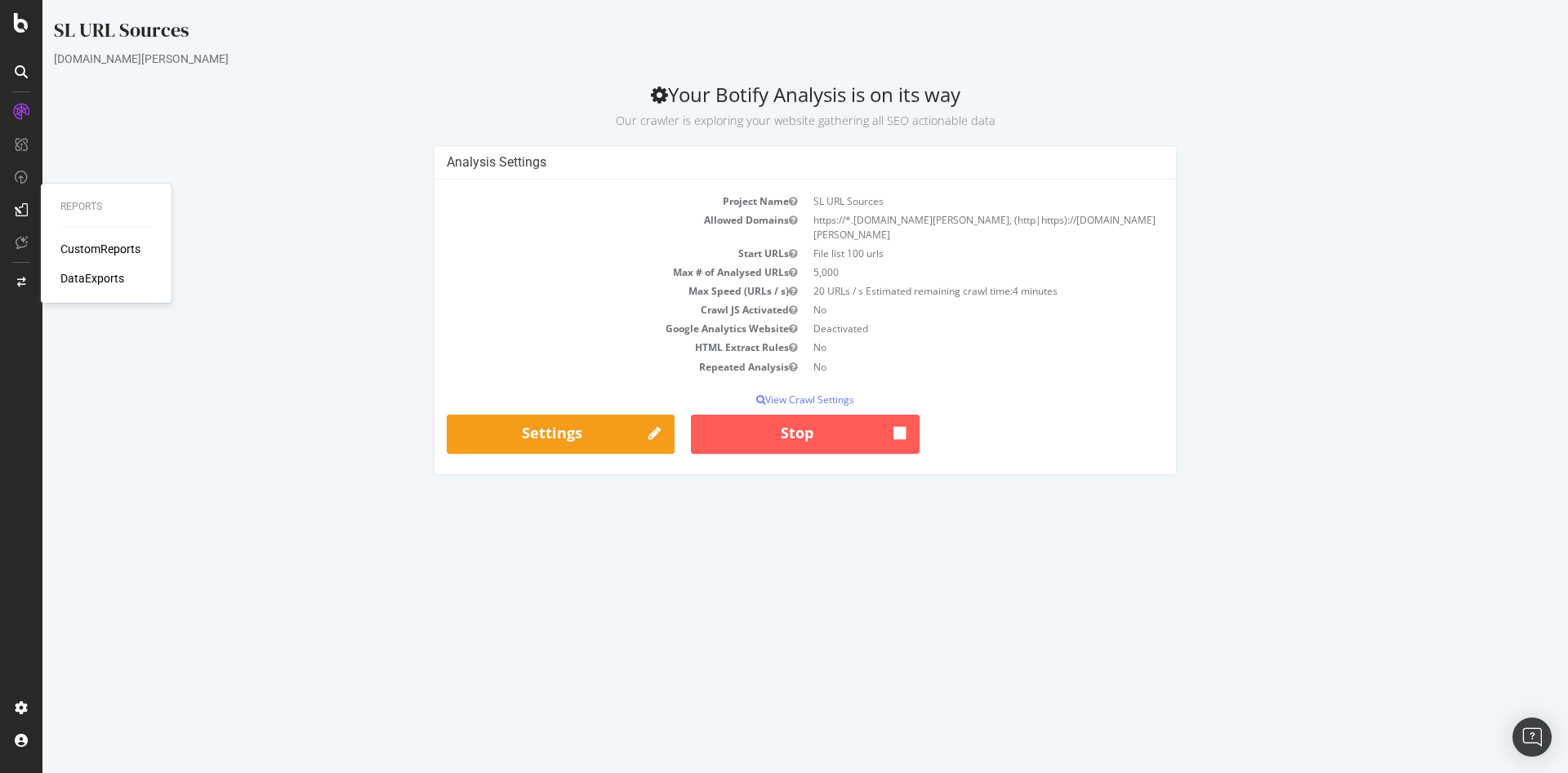
click at [330, 192] on div "Analysis Settings Project Name SL URL Sources Allowed Domains https://*.[DOMAIN…" at bounding box center [805, 318] width 1519 height 345
click at [245, 76] on div "SL URL Sources [DOMAIN_NAME][PERSON_NAME] Your Botify Analysis is on its way Ou…" at bounding box center [805, 254] width 1525 height 476
click at [24, 19] on icon at bounding box center [21, 23] width 14 height 19
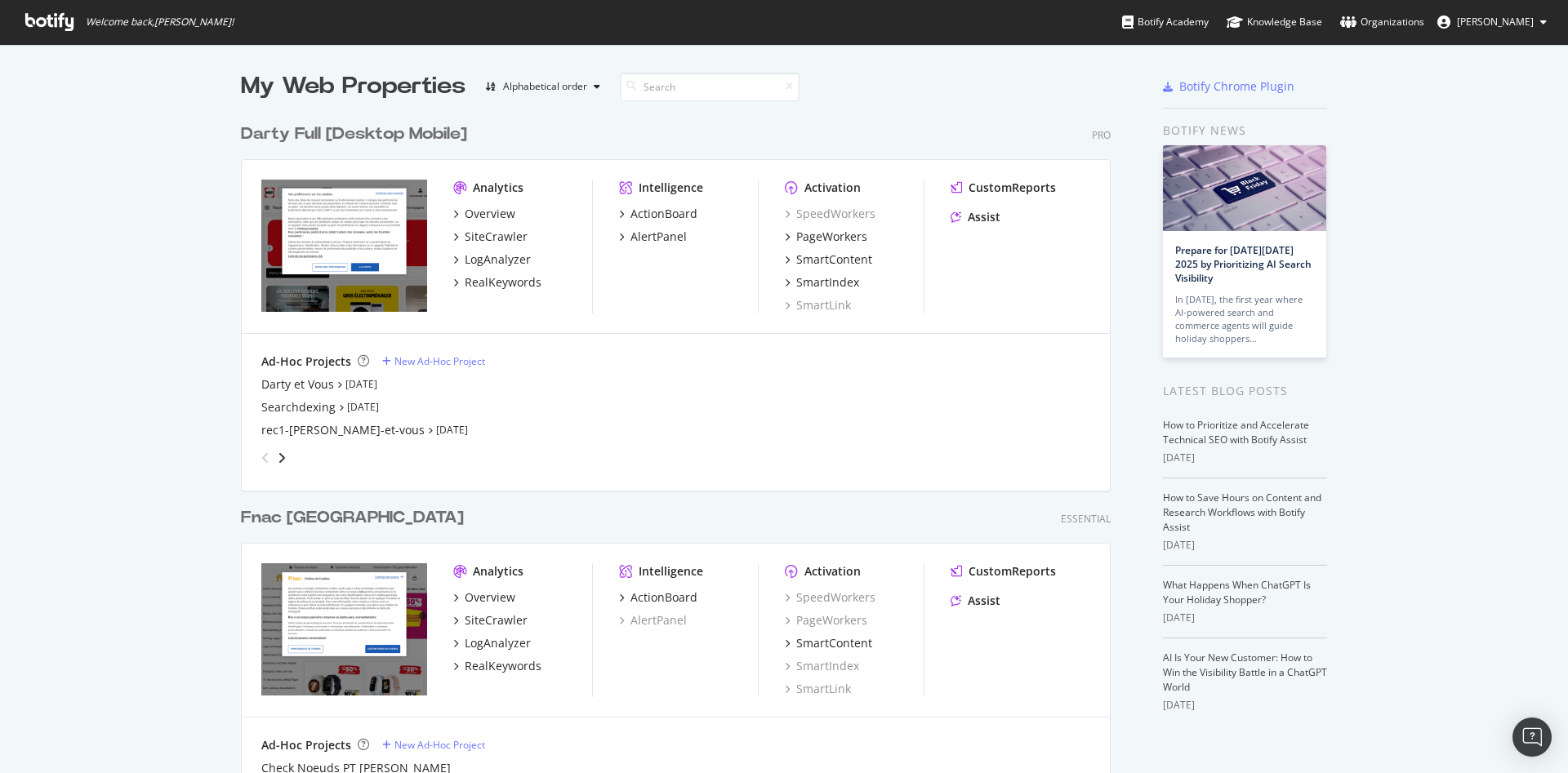
scroll to position [760, 1540]
click at [471, 217] on div "Overview" at bounding box center [490, 213] width 50 height 16
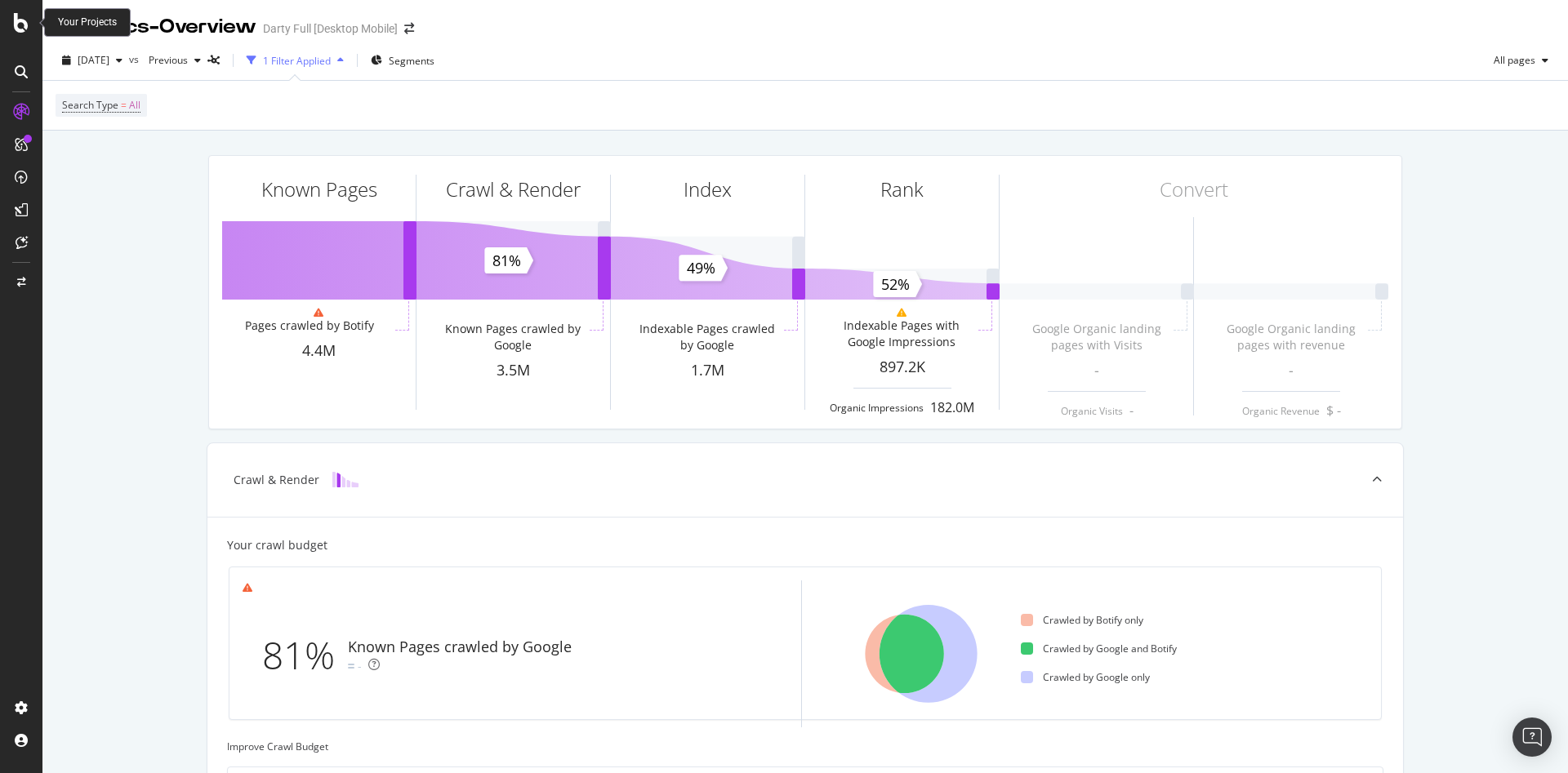
click at [21, 27] on icon at bounding box center [21, 23] width 14 height 19
